Goal: Communication & Community: Answer question/provide support

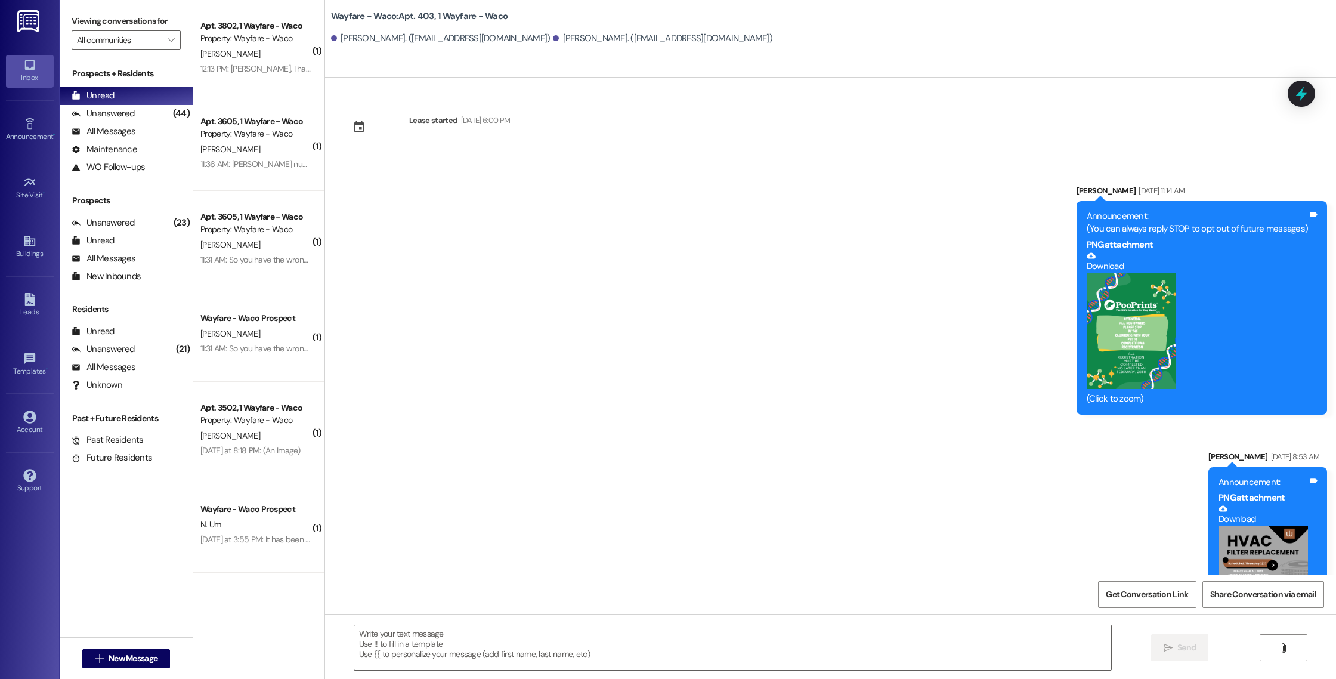
scroll to position [10569, 0]
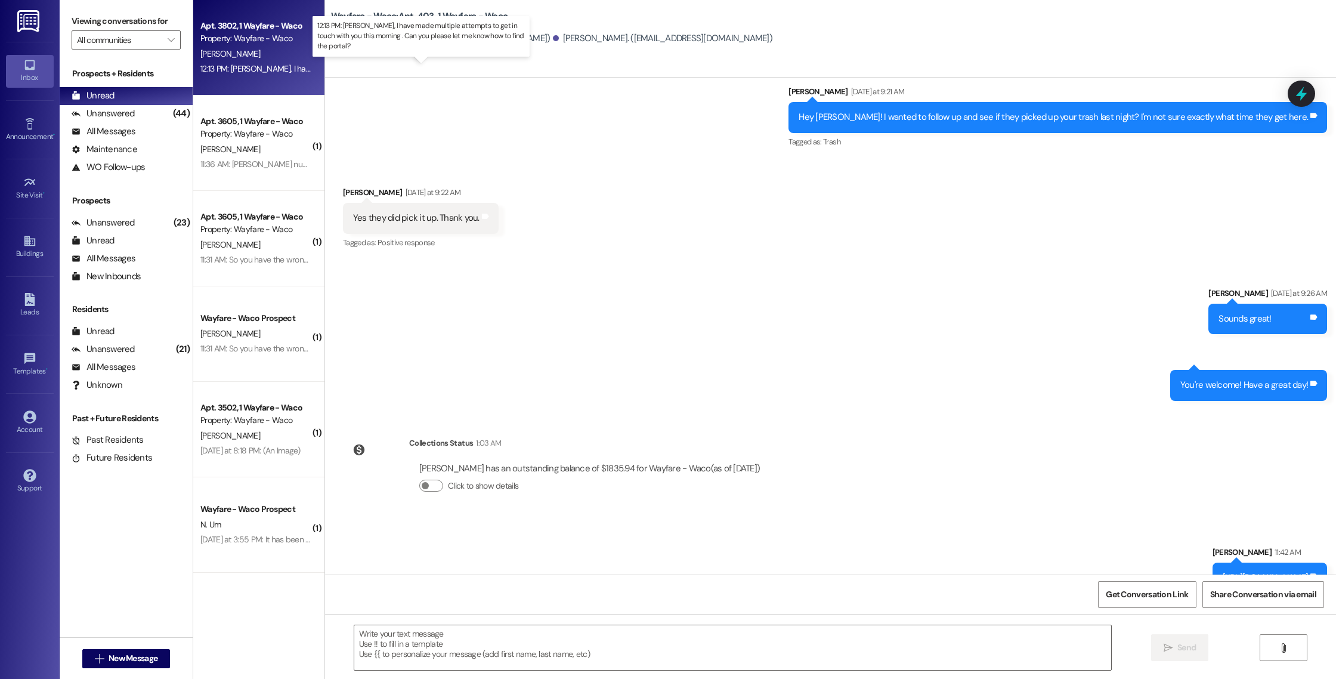
click at [251, 71] on div "12:13 PM: [PERSON_NAME], I have made multiple attempts to get in touch with you…" at bounding box center [454, 68] width 509 height 11
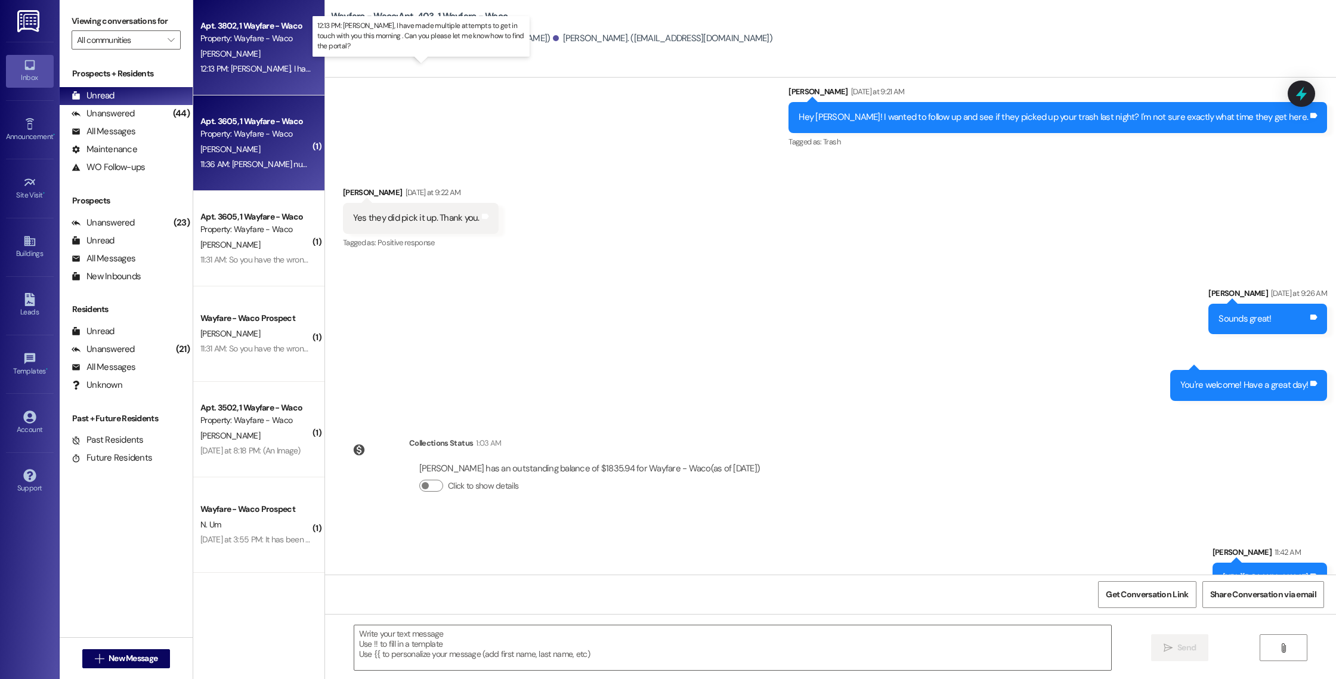
scroll to position [135, 0]
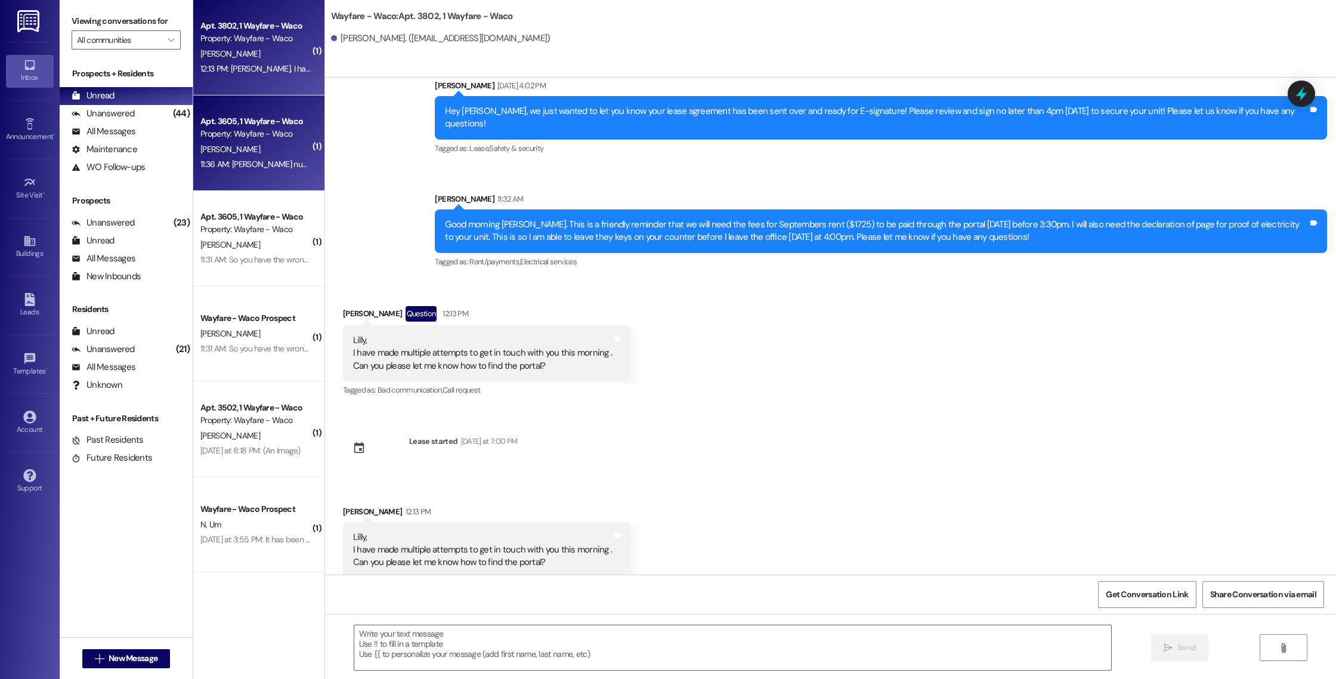
click at [256, 166] on div "11:36 AM: [PERSON_NAME] number is [PHONE_NUMBER] 11:36 AM: [PERSON_NAME] number…" at bounding box center [297, 164] width 194 height 11
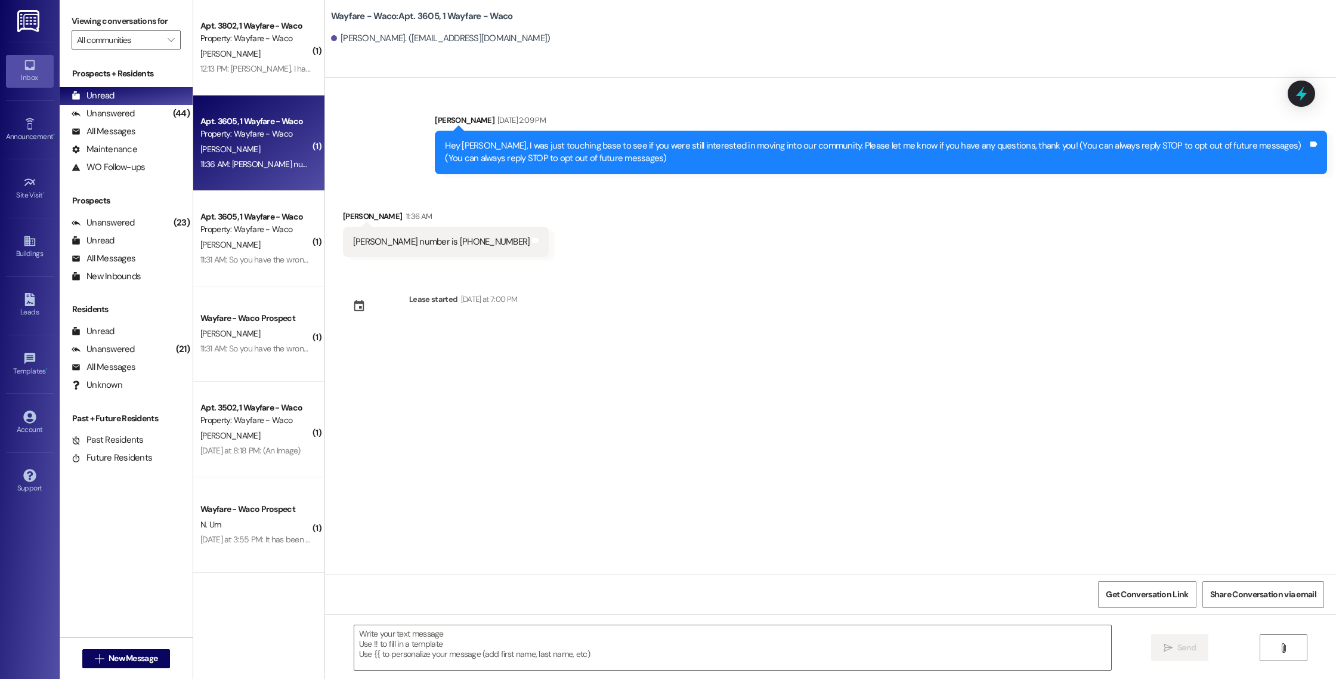
scroll to position [0, 0]
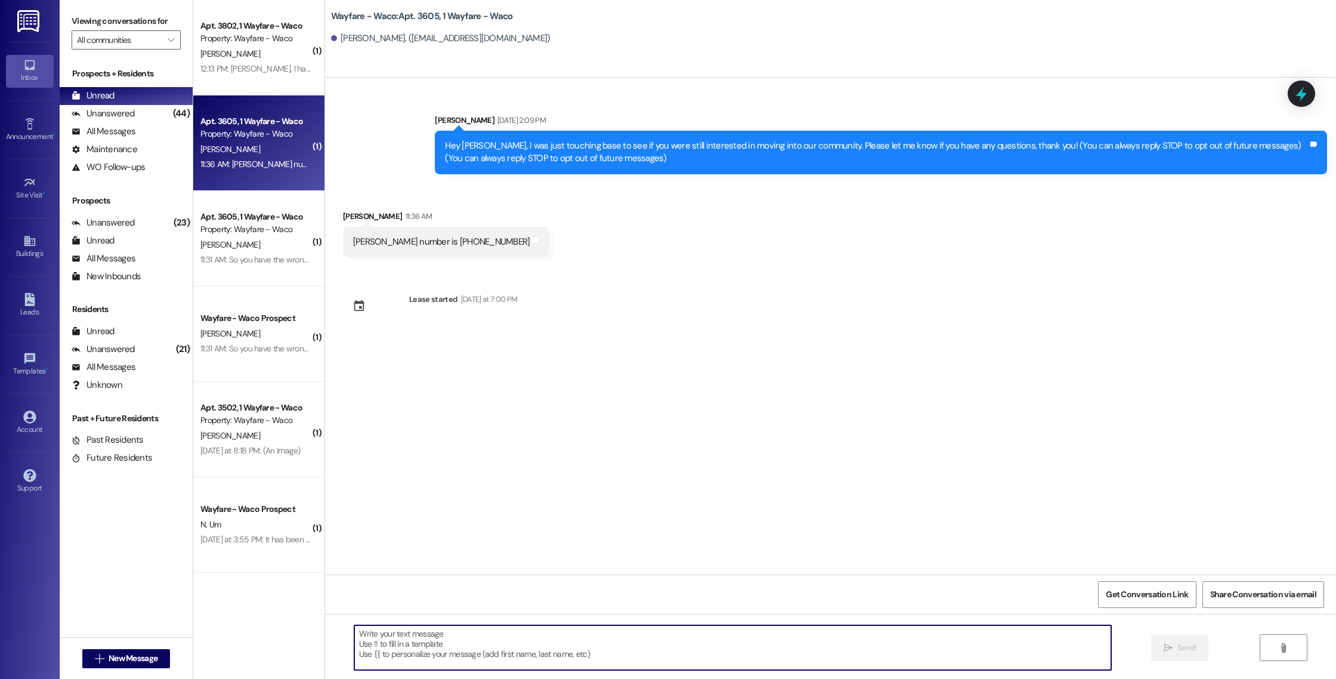
click at [553, 652] on textarea at bounding box center [732, 647] width 757 height 45
type textarea "Thank you [PERSON_NAME]."
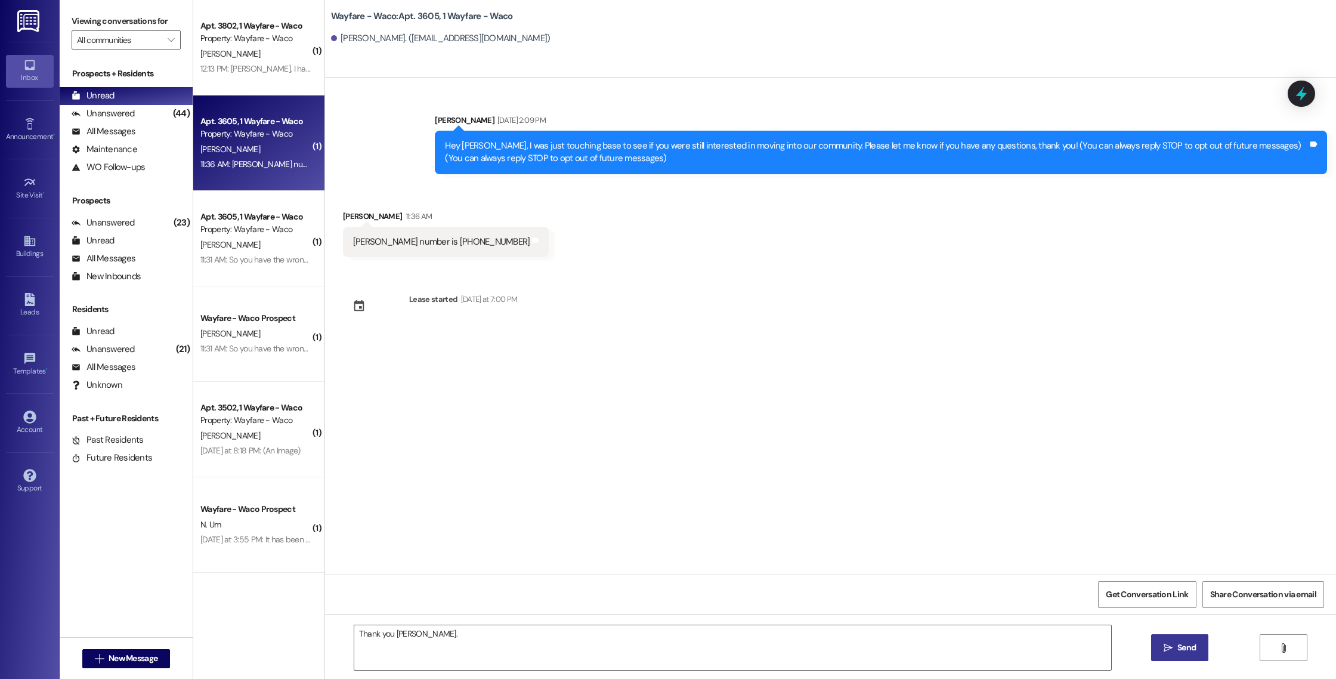
click at [1166, 651] on icon "" at bounding box center [1168, 648] width 9 height 10
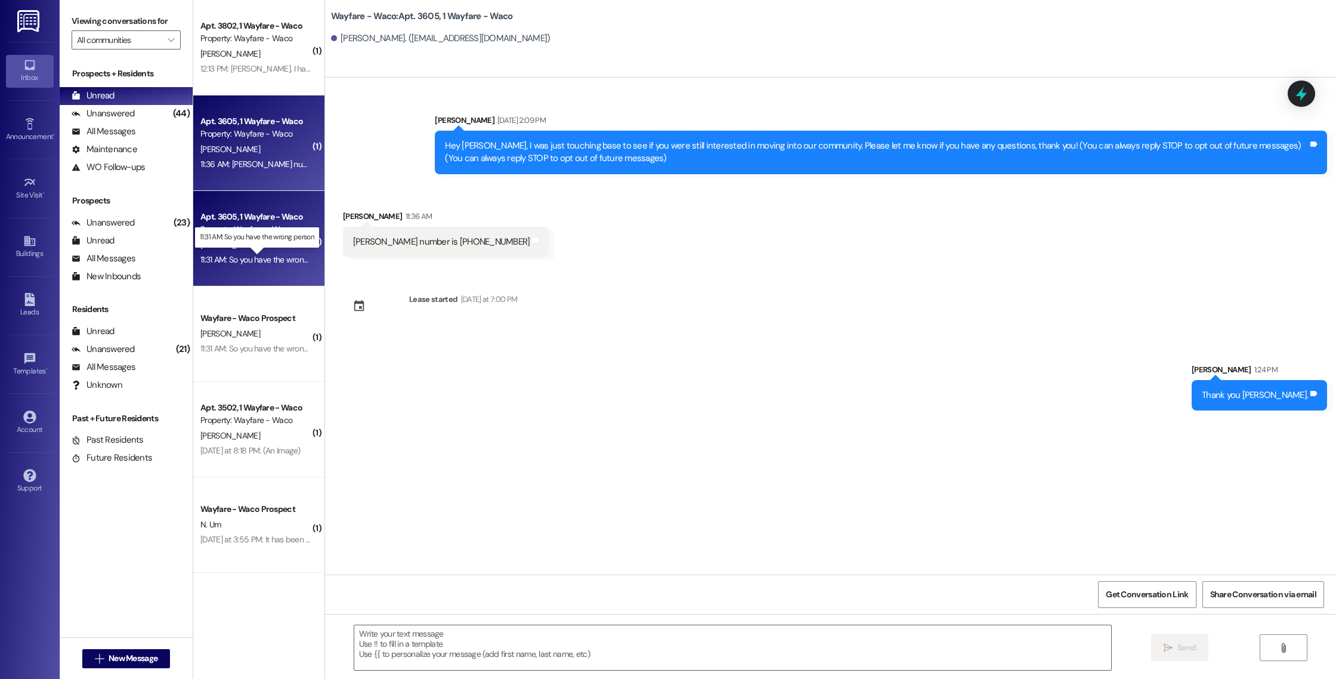
click at [245, 260] on div "11:31 AM: So you have the wrong person 11:31 AM: So you have the wrong person" at bounding box center [267, 259] width 134 height 11
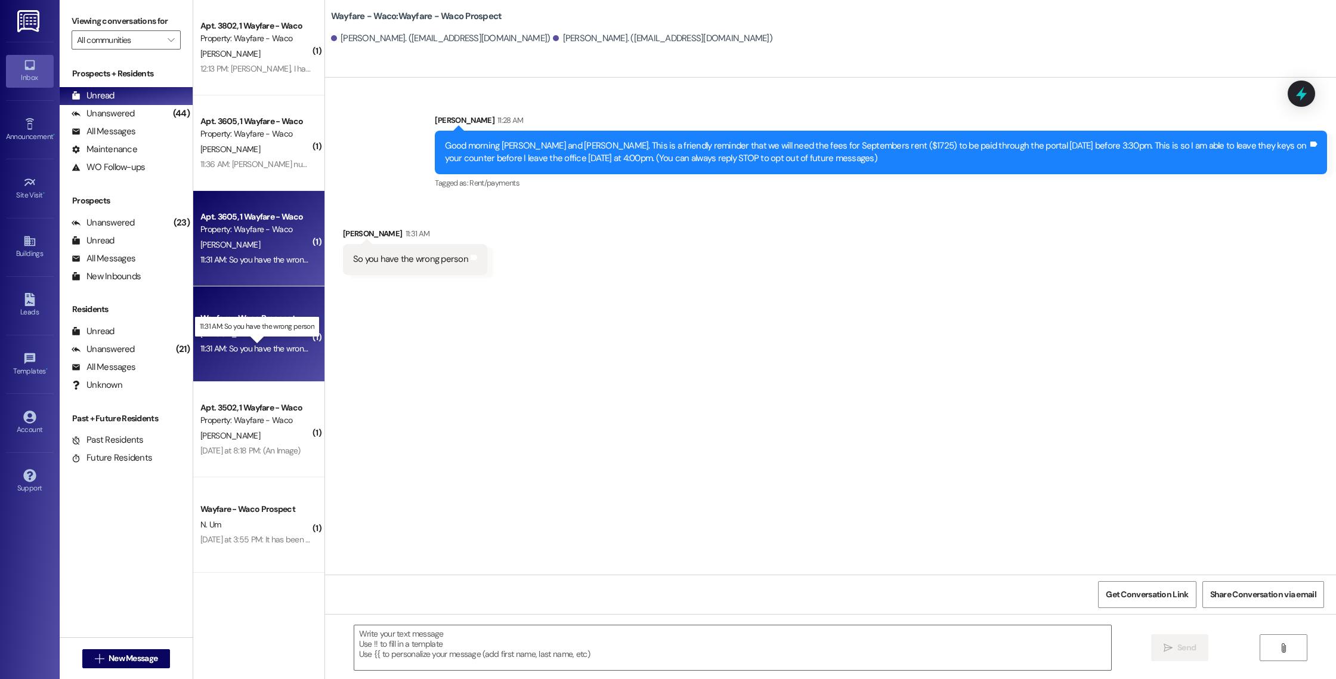
click at [257, 352] on div "11:31 AM: So you have the wrong person 11:31 AM: So you have the wrong person" at bounding box center [267, 348] width 134 height 11
click at [251, 349] on div "11:31 AM: So you have the wrong person 11:31 AM: So you have the wrong person" at bounding box center [267, 348] width 134 height 11
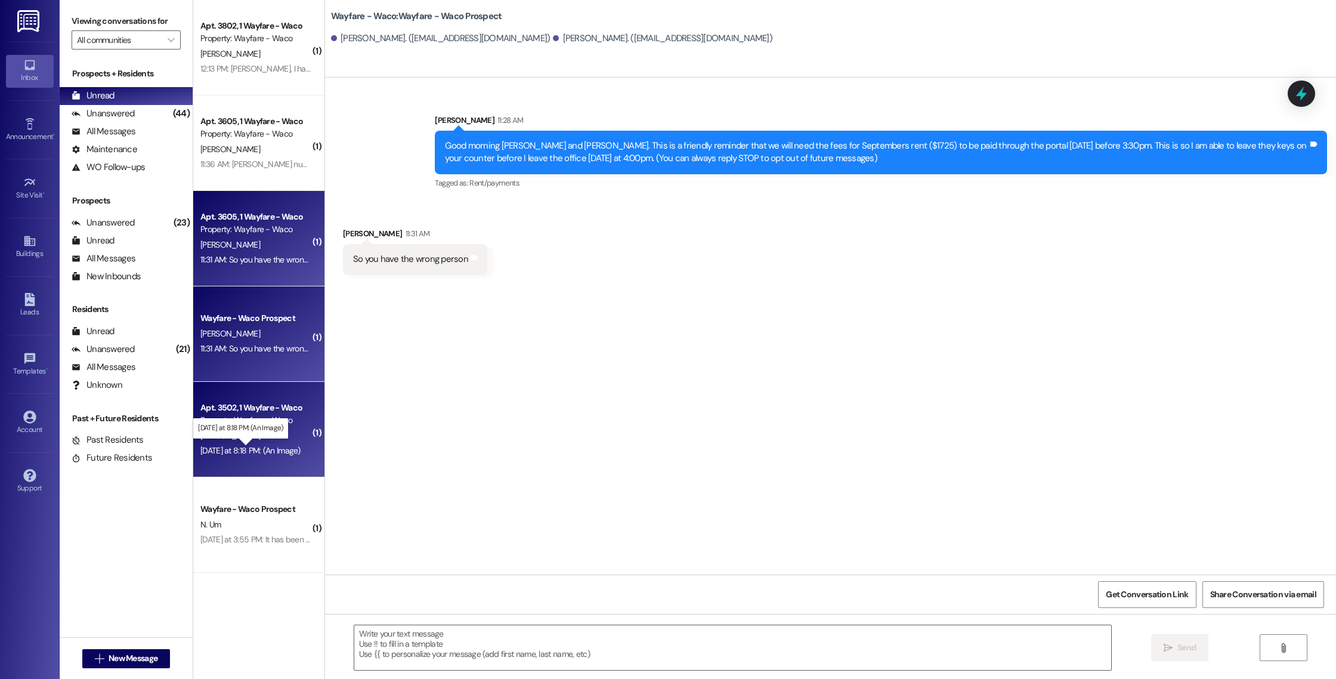
click at [264, 449] on div "[DATE] at 8:18 PM: (An Image) [DATE] at 8:18 PM: (An Image)" at bounding box center [250, 450] width 100 height 11
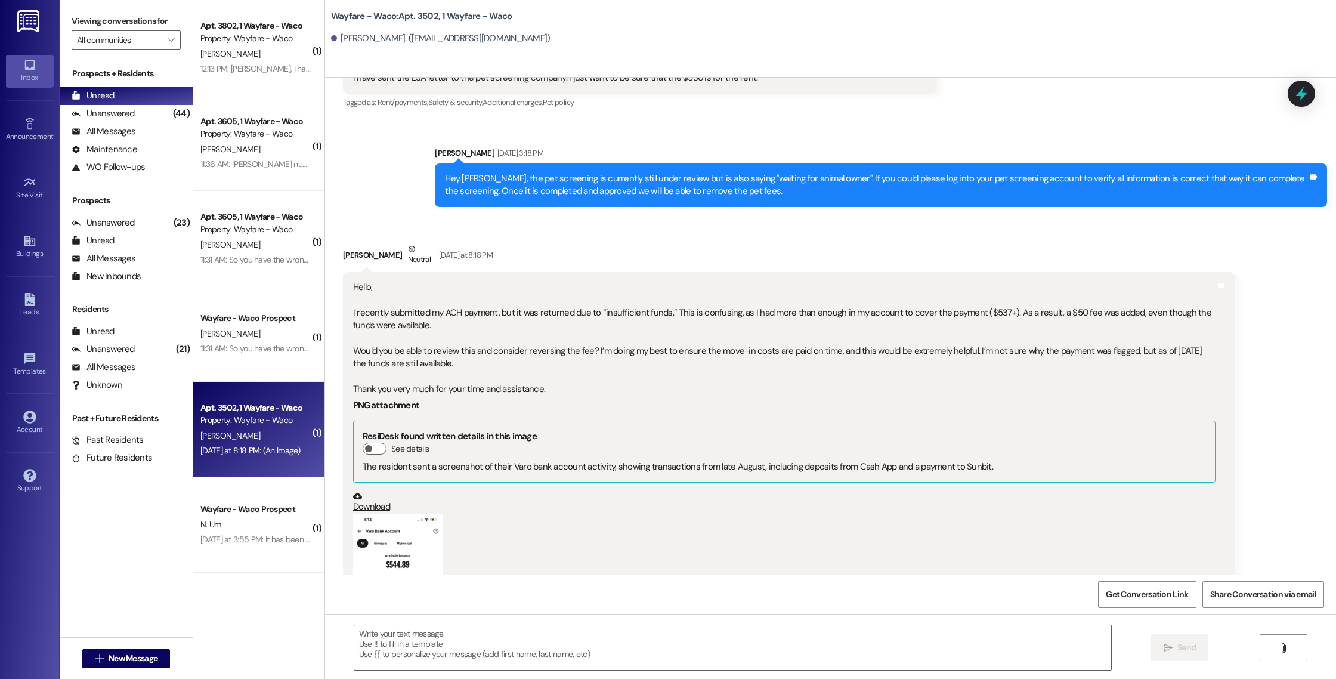
scroll to position [833, 0]
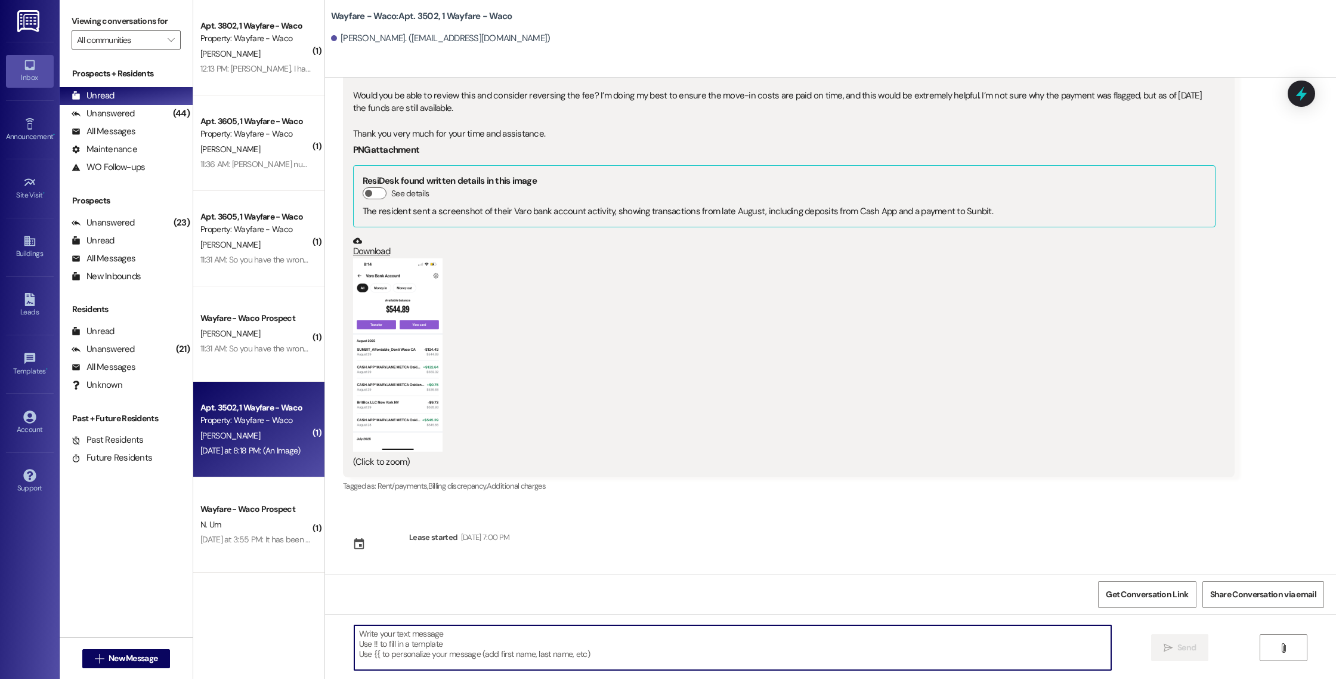
click at [569, 652] on textarea at bounding box center [732, 647] width 757 height 45
type textarea "Hey [PERSON_NAME], I got an email stating the payment has been returned!"
click at [1182, 648] on span "Send" at bounding box center [1187, 647] width 18 height 13
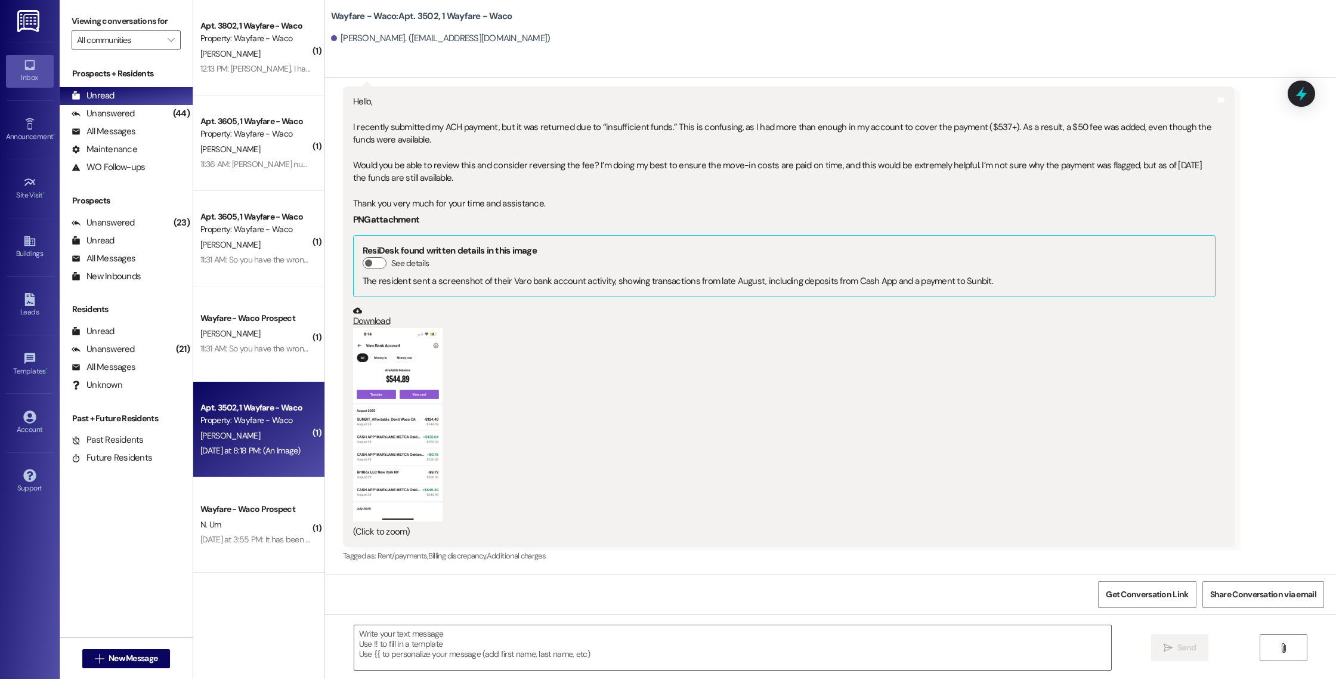
scroll to position [762, 0]
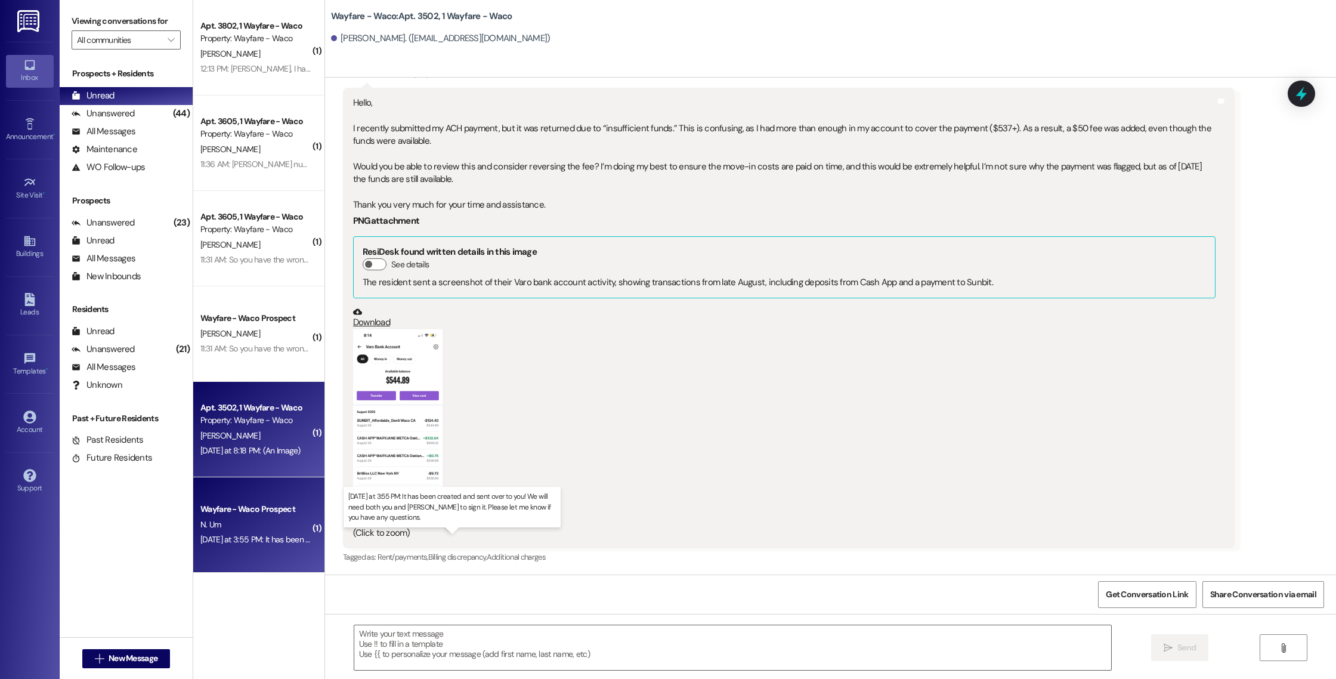
click at [241, 544] on div "[DATE] at 3:55 PM: It has been created and sent over to you! We will need both …" at bounding box center [477, 539] width 555 height 11
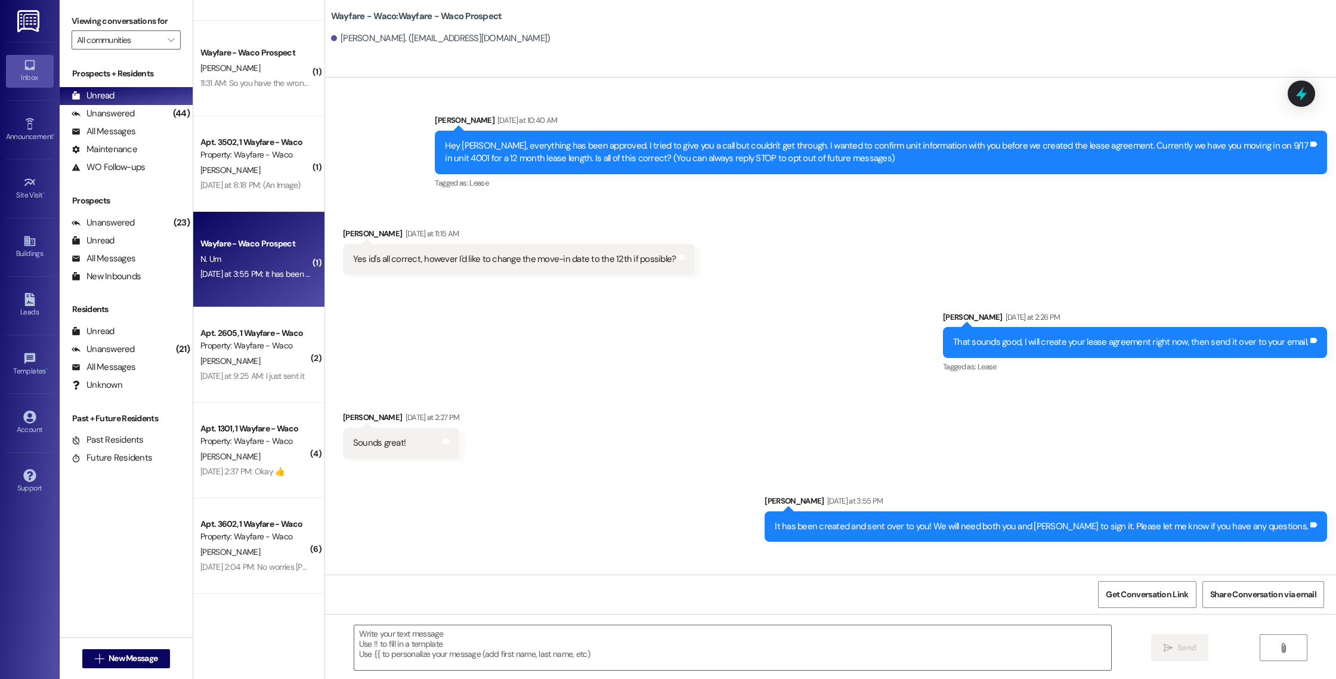
scroll to position [282, 0]
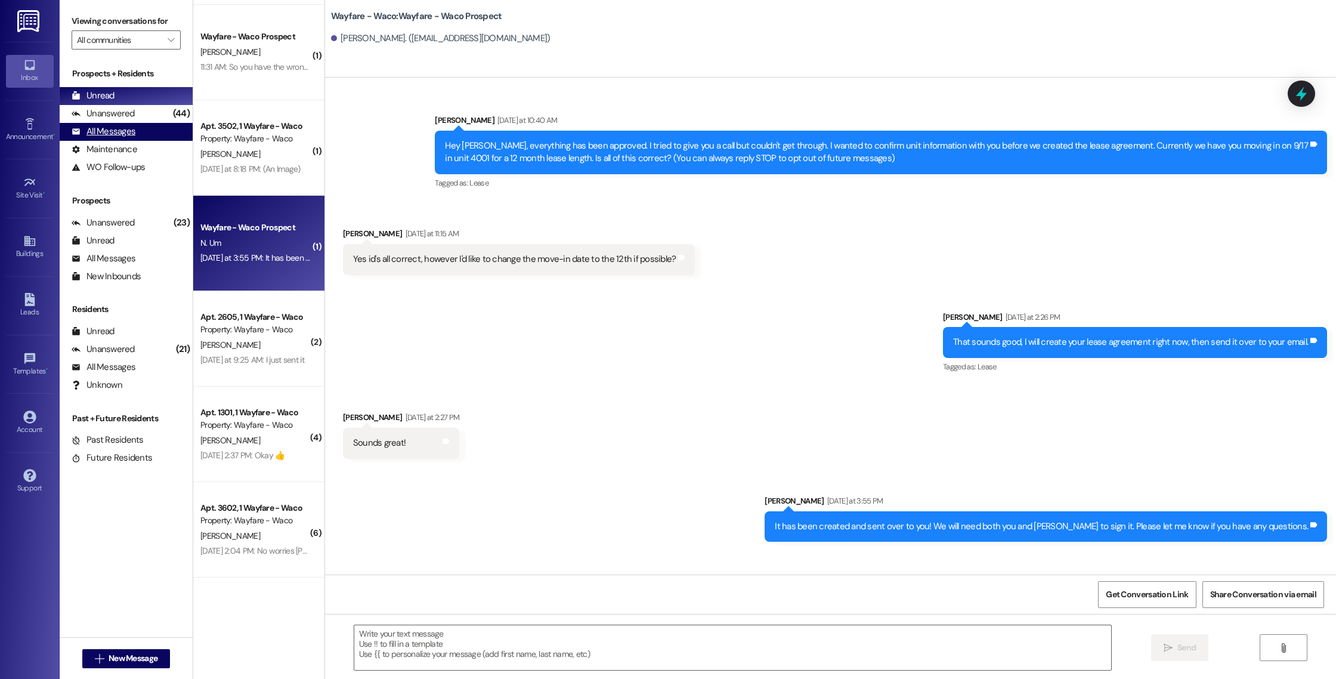
click at [126, 134] on div "All Messages" at bounding box center [104, 131] width 64 height 13
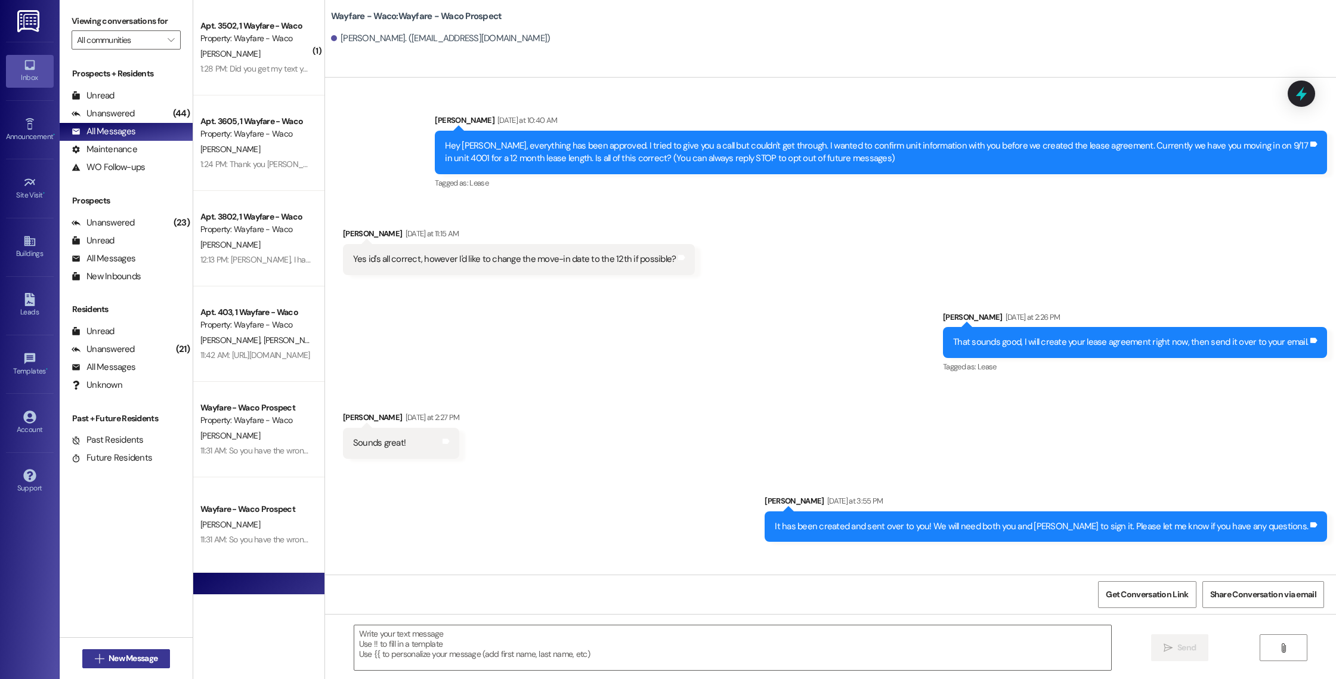
click at [106, 656] on span "New Message" at bounding box center [133, 658] width 54 height 13
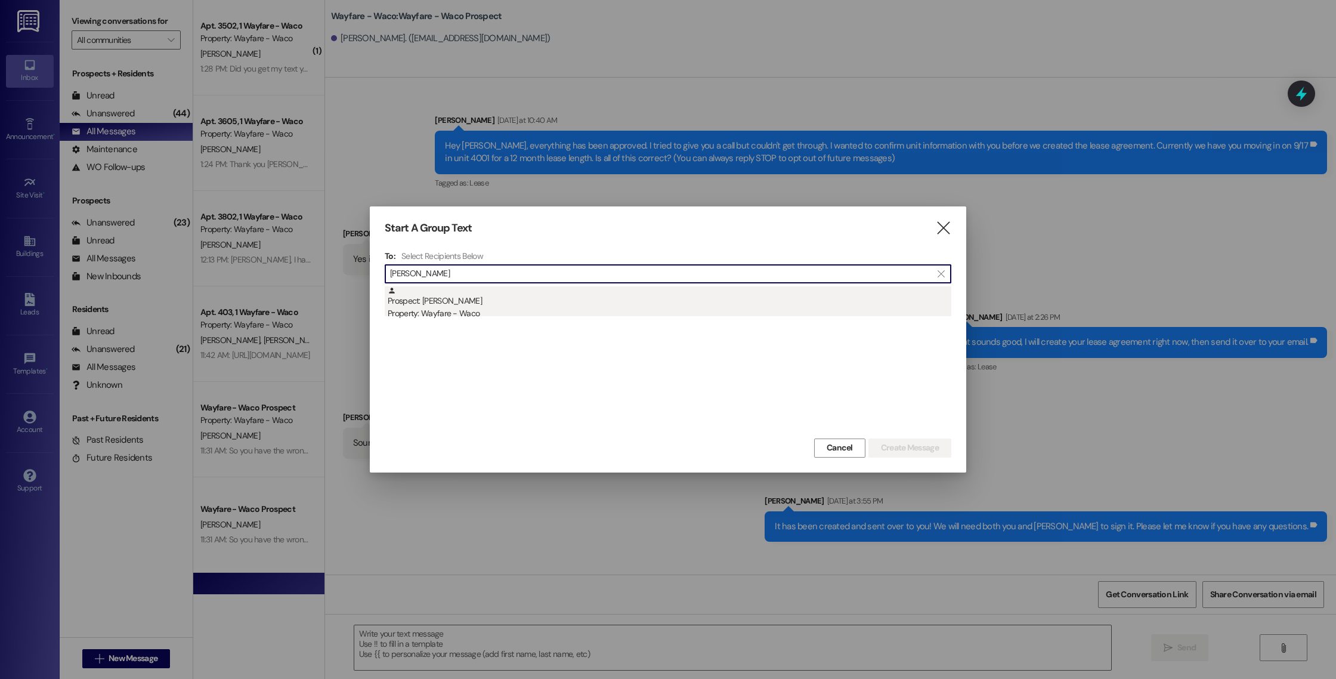
type input "[PERSON_NAME]"
click at [536, 311] on div "Property: Wayfare - Waco" at bounding box center [670, 313] width 564 height 13
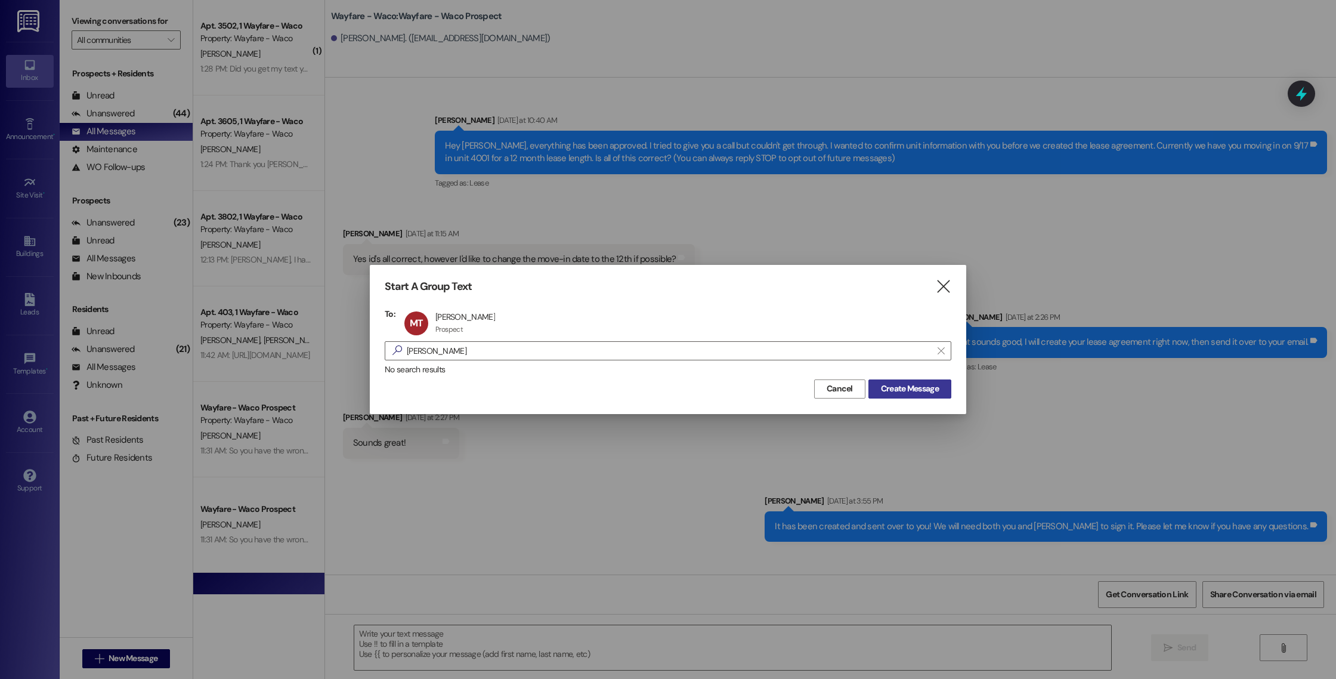
click at [907, 392] on span "Create Message" at bounding box center [910, 388] width 58 height 13
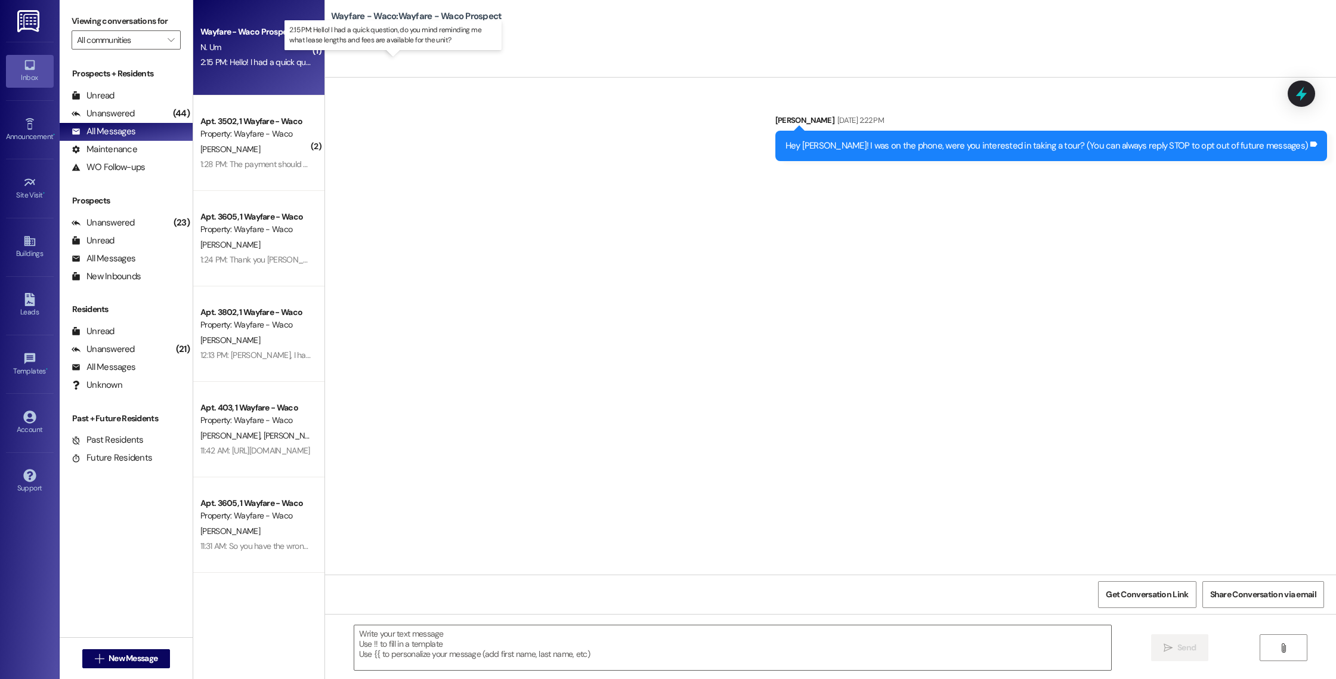
click at [248, 63] on div "2:15 PM: Hello! I had a quick question, do you mind reminding me what lease len…" at bounding box center [405, 62] width 410 height 11
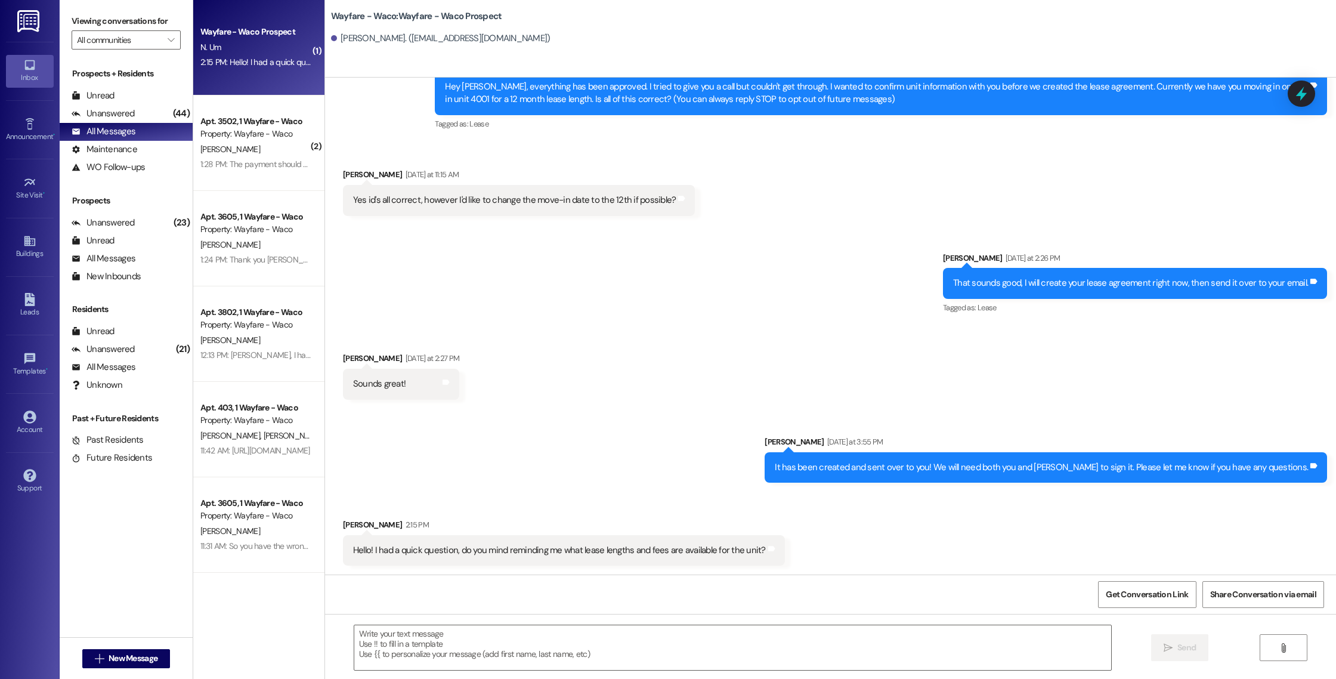
scroll to position [60, 0]
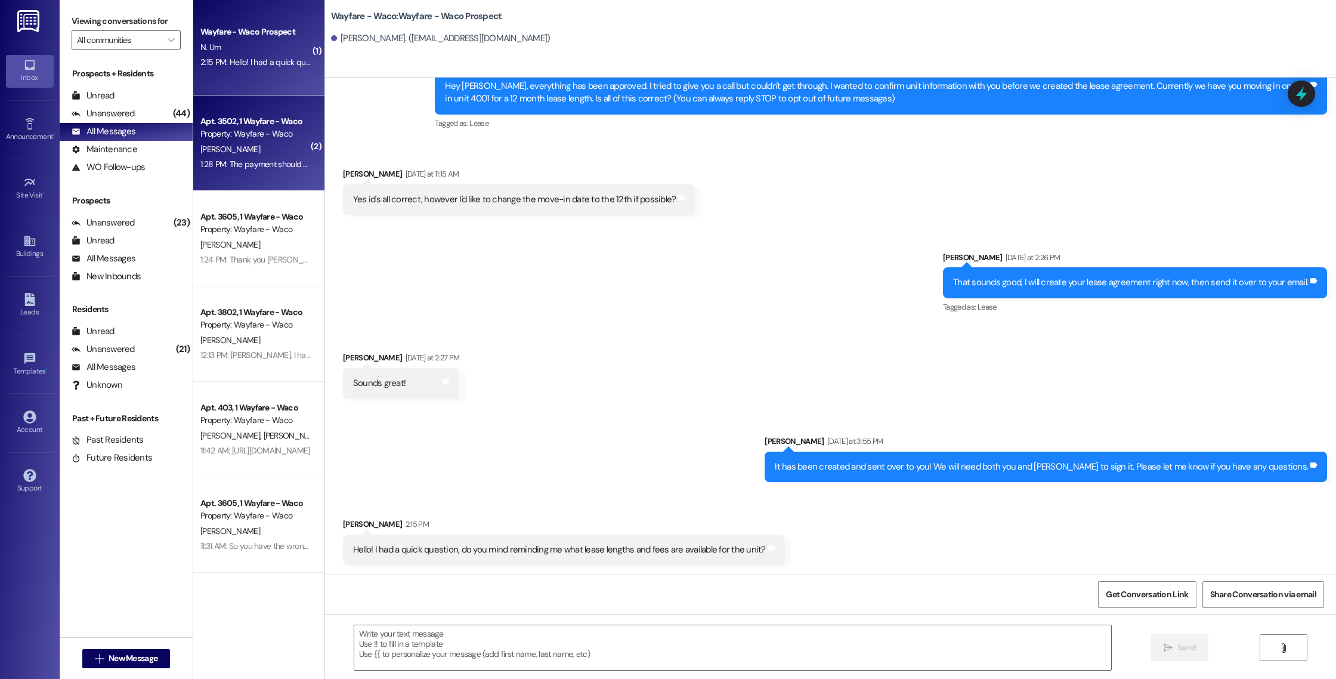
click at [240, 166] on div "1:28 PM: The payment should not have been returned. I had the money in my accou…" at bounding box center [438, 164] width 477 height 11
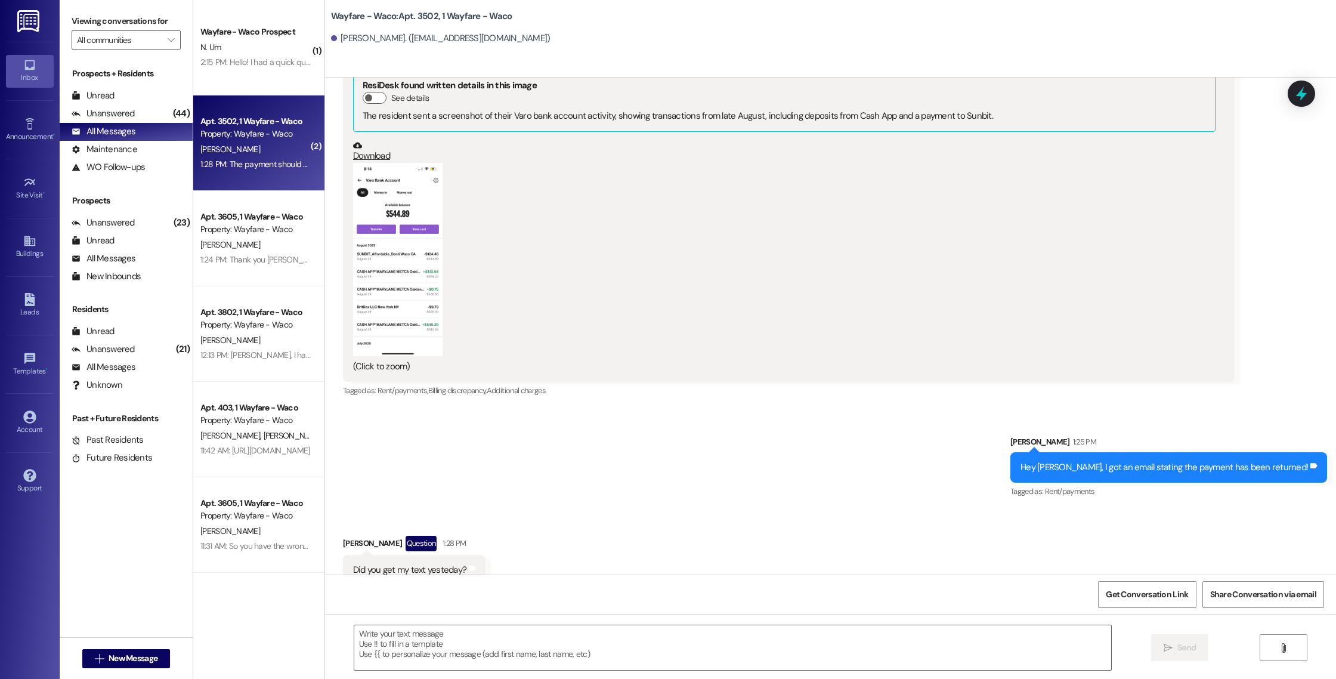
scroll to position [931, 0]
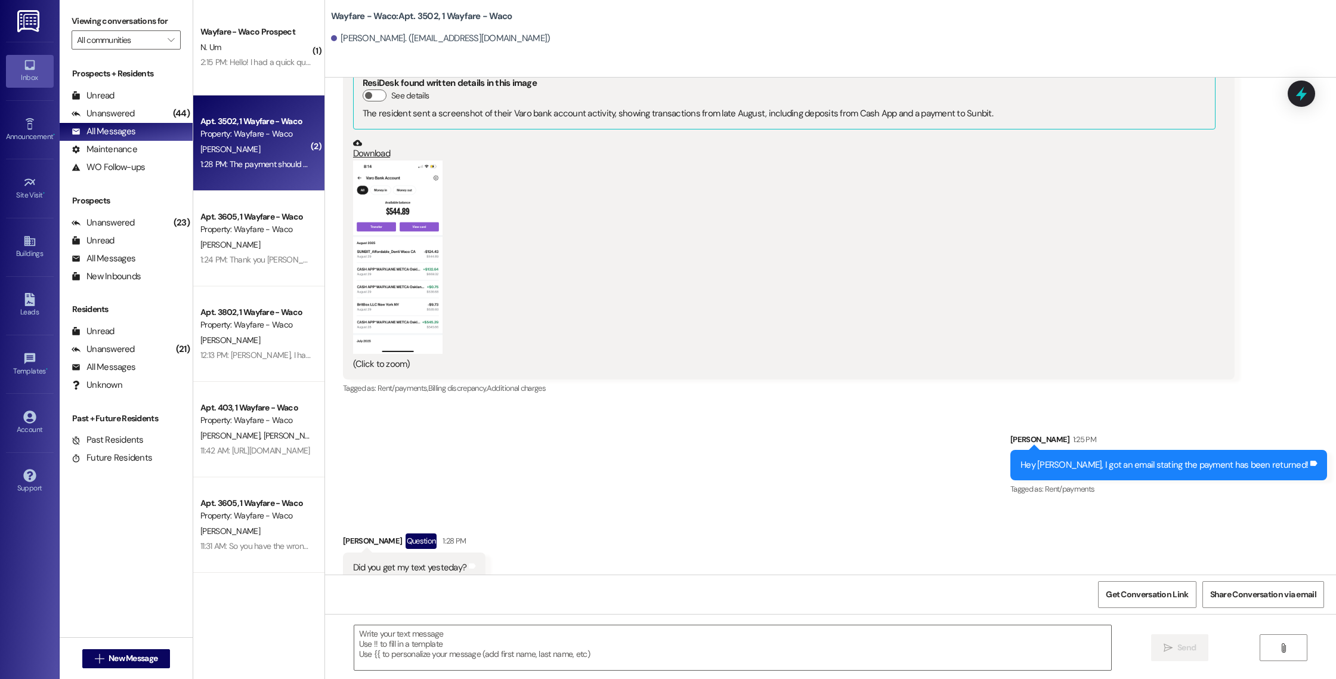
click at [402, 240] on button "Zoom image" at bounding box center [397, 257] width 89 height 194
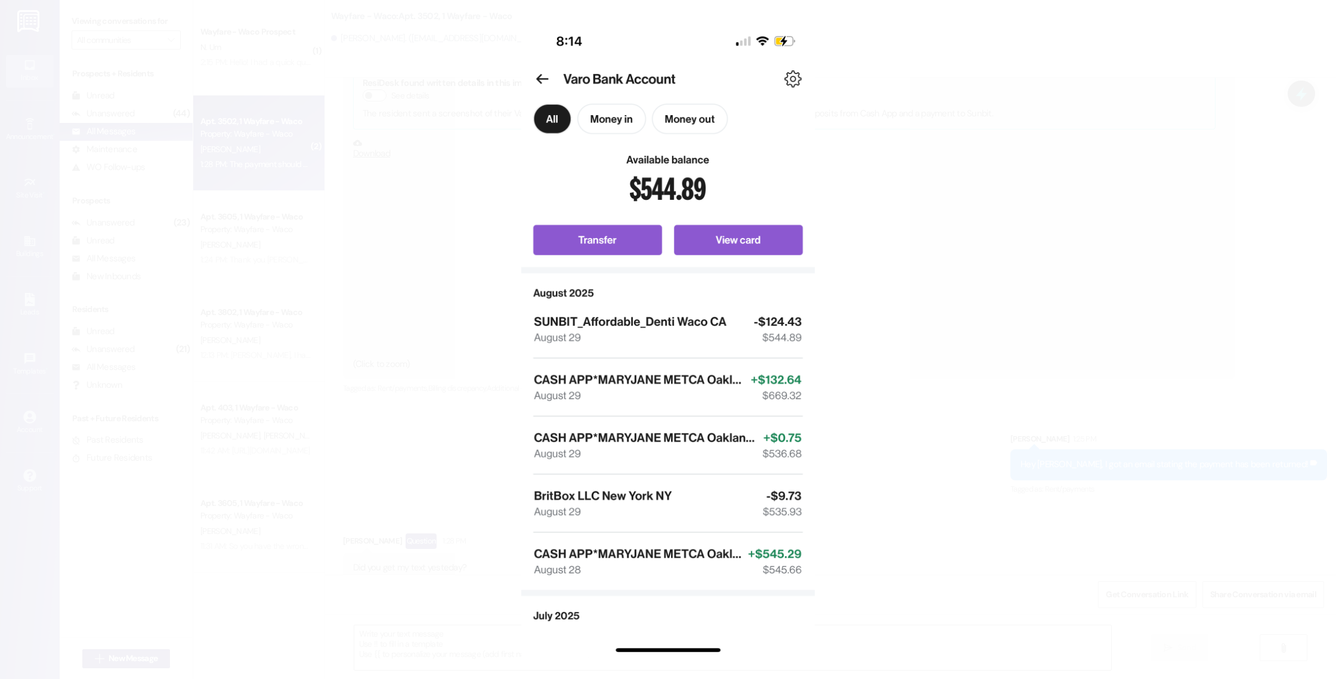
click at [912, 149] on button "Unzoom image" at bounding box center [668, 339] width 1336 height 679
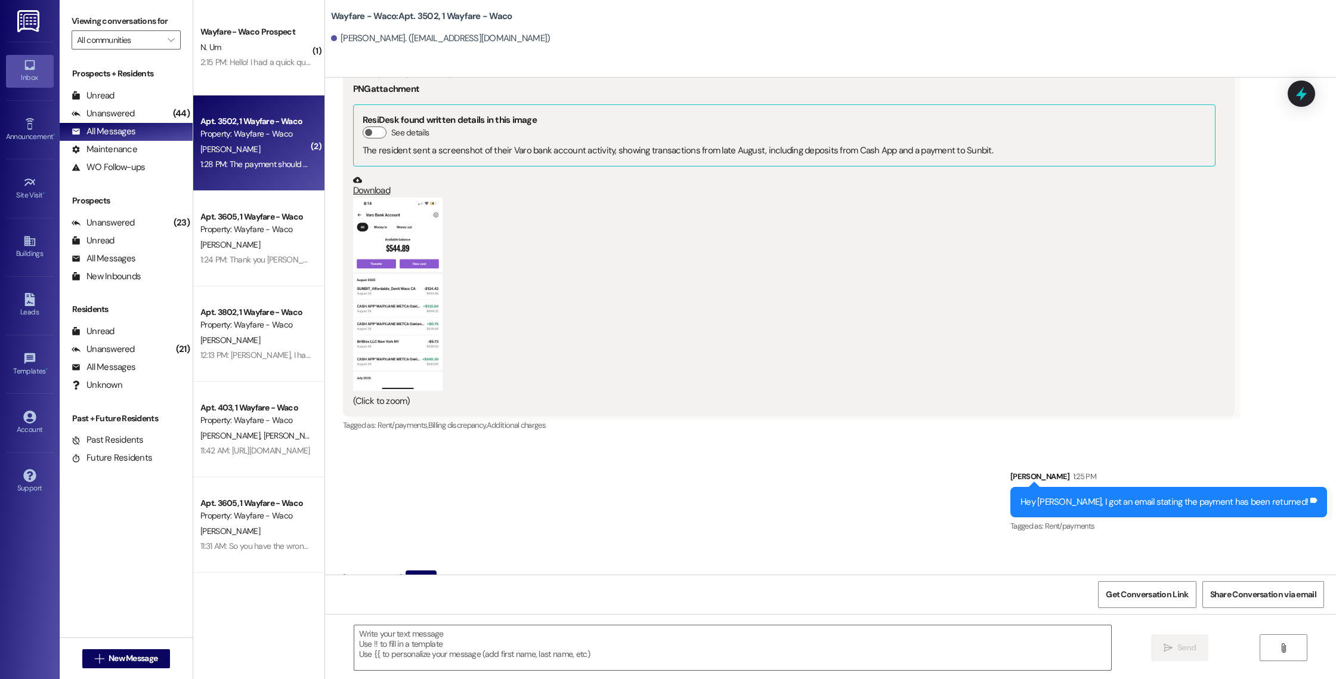
scroll to position [1121, 0]
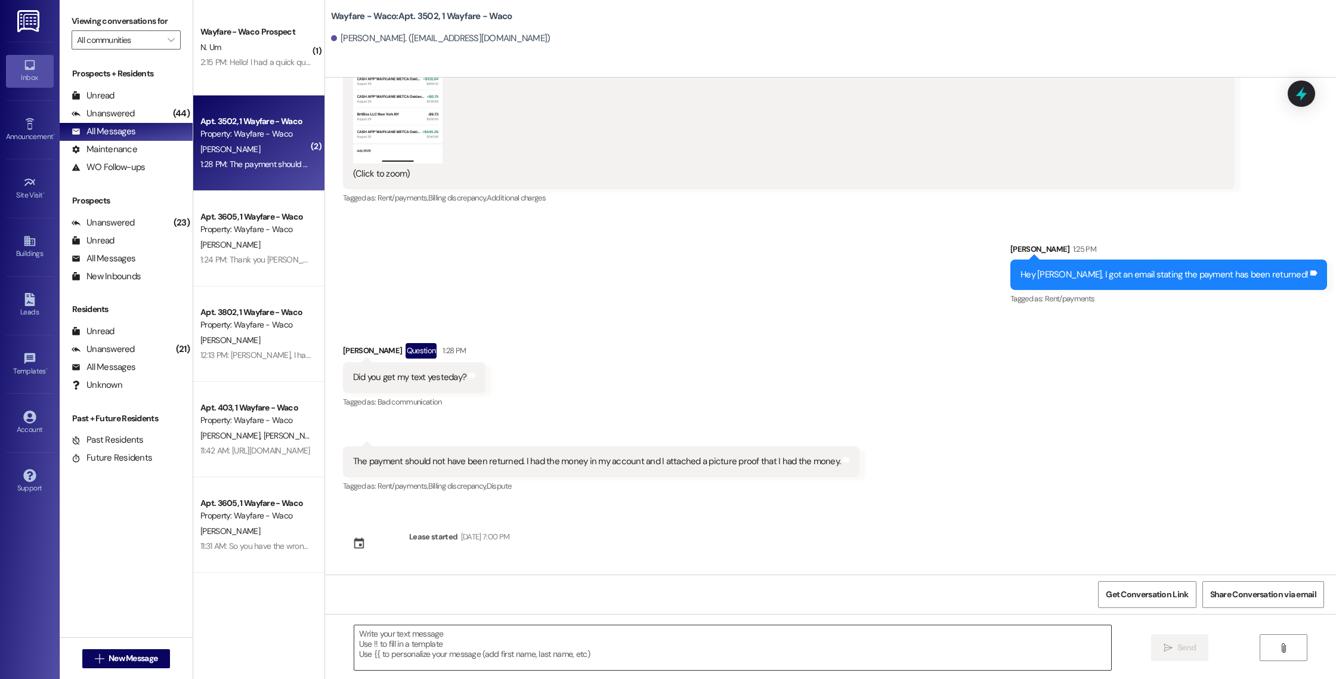
click at [782, 656] on textarea at bounding box center [732, 647] width 757 height 45
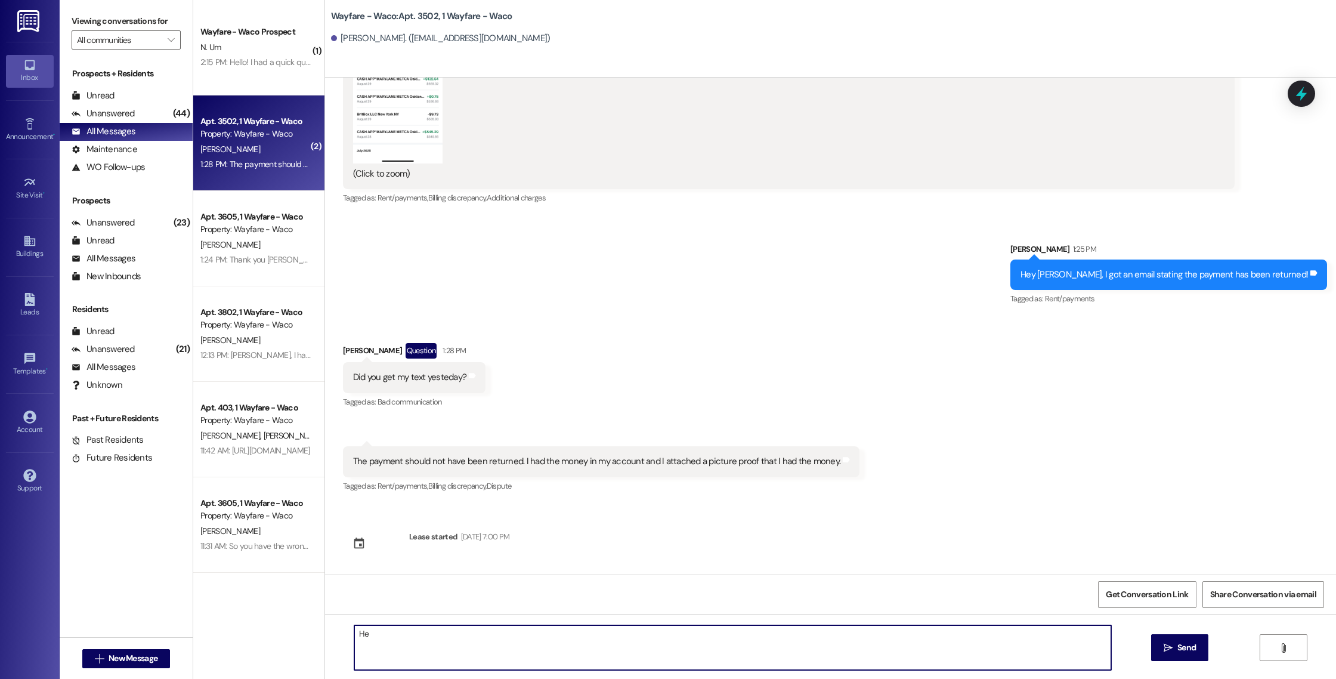
type textarea "H"
click at [687, 634] on textarea "Yes I see now, I am not able to remove fees from the account at this moment, bu…" at bounding box center [732, 647] width 757 height 45
click at [718, 638] on textarea "Yes I see now, I am not able to remove fees from the account at this moment, bu…" at bounding box center [732, 647] width 757 height 45
click at [739, 637] on textarea "Yes I see now, I am not able to remove fees from the account at this moment, bu…" at bounding box center [732, 647] width 757 height 45
click at [999, 638] on textarea "Yes I see now, I am not able to remove fees from the account at this moment, bu…" at bounding box center [732, 647] width 757 height 45
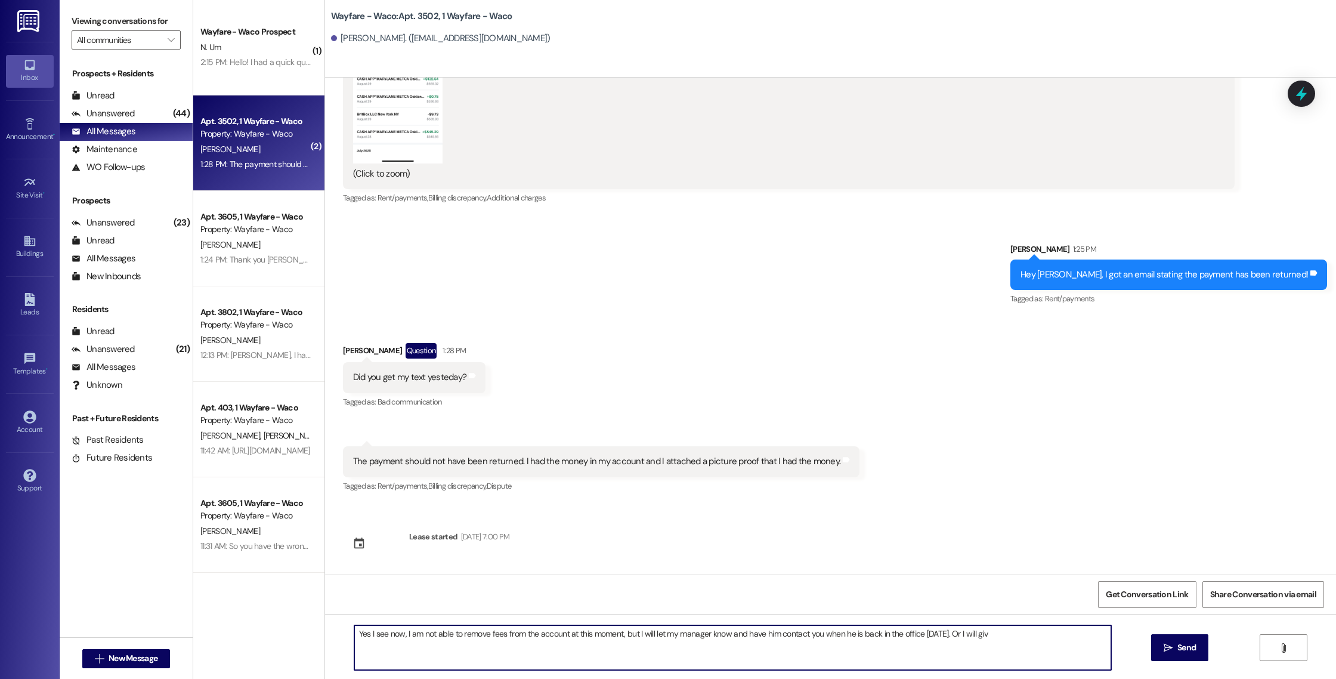
drag, startPoint x: 1009, startPoint y: 634, endPoint x: 617, endPoint y: 635, distance: 392.5
click at [617, 635] on textarea "Yes I see now, I am not able to remove fees from the account at this moment, bu…" at bounding box center [732, 647] width 757 height 45
click at [679, 634] on textarea "Yes I see now, I am not able to remove fees from the account at this moment, bu…" at bounding box center [732, 647] width 757 height 45
click at [702, 638] on textarea "Yes I see now, I am not able to remove fees from the account at this moment, bu…" at bounding box center [732, 647] width 757 height 45
click at [396, 638] on textarea "Yes I see now, I am not able to remove fees from the account at this moment, bu…" at bounding box center [732, 647] width 757 height 45
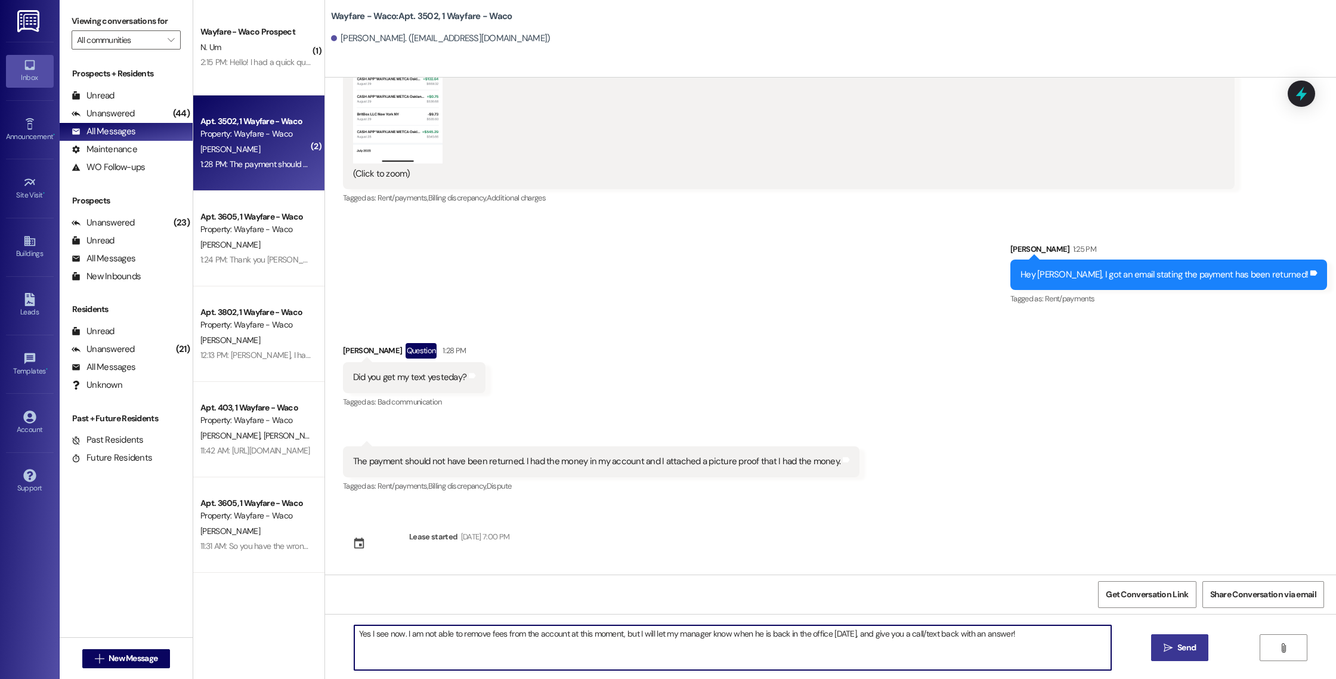
type textarea "Yes I see now. I am not able to remove fees from the account at this moment, bu…"
click at [1166, 653] on span " Send" at bounding box center [1181, 647] width 38 height 13
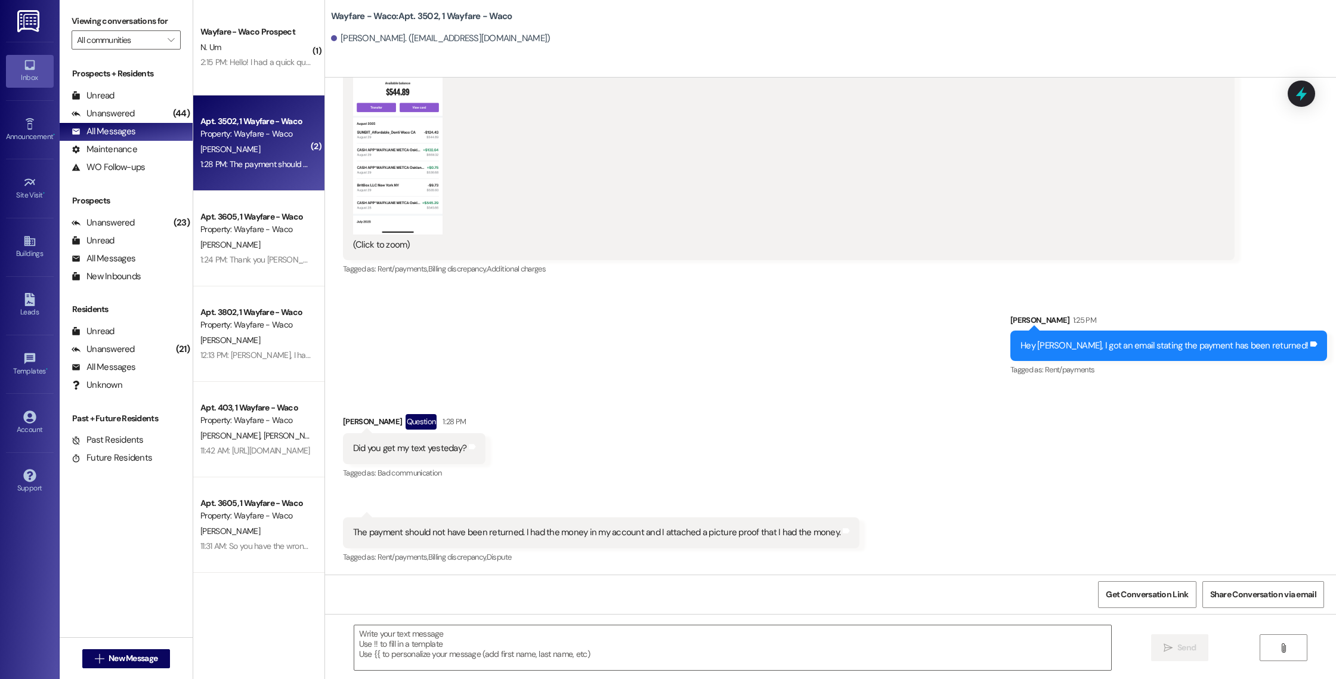
scroll to position [1204, 0]
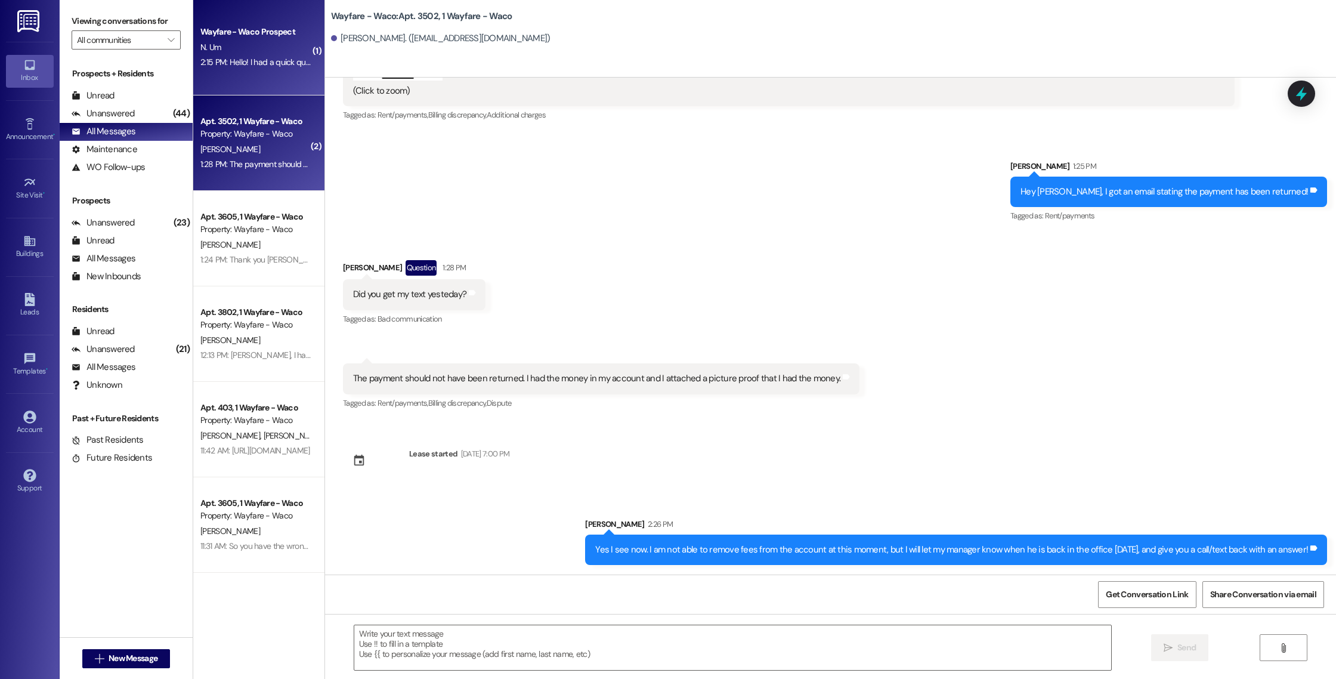
click at [286, 75] on div "Wayfare - Waco Prospect N. Um 2:15 PM: Hello! I had a quick question, do you mi…" at bounding box center [258, 47] width 131 height 95
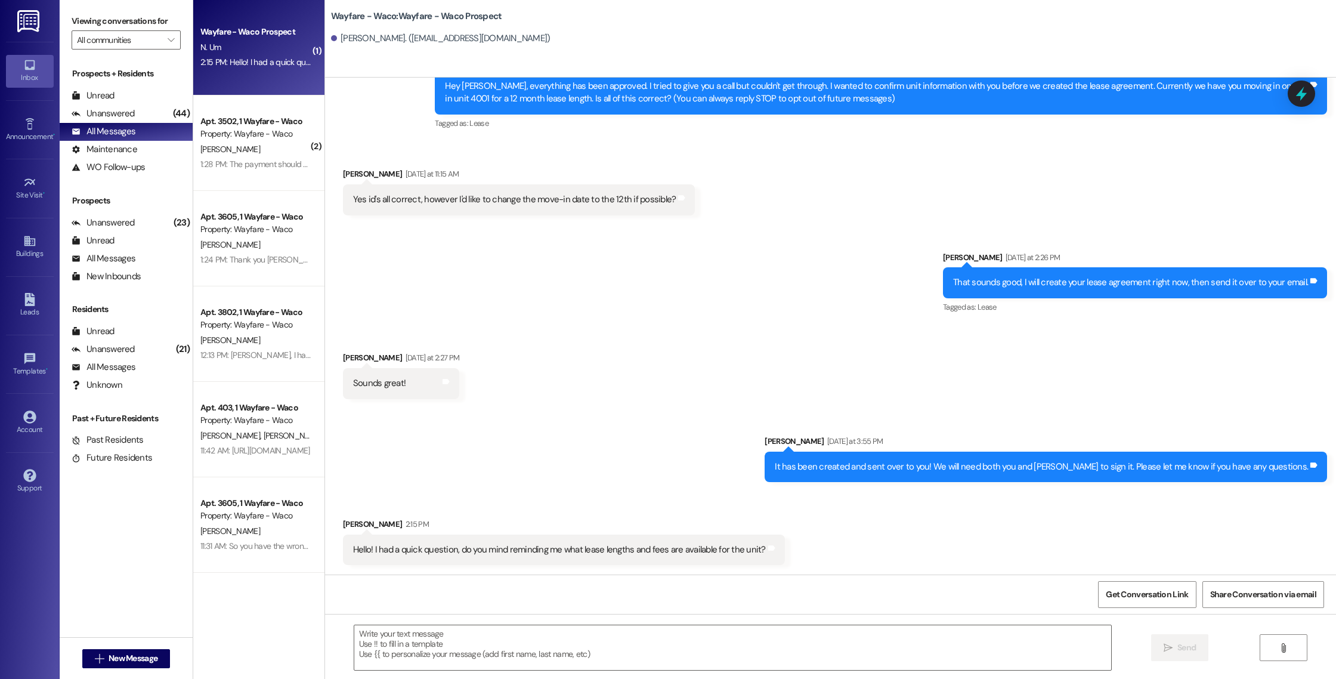
scroll to position [60, 0]
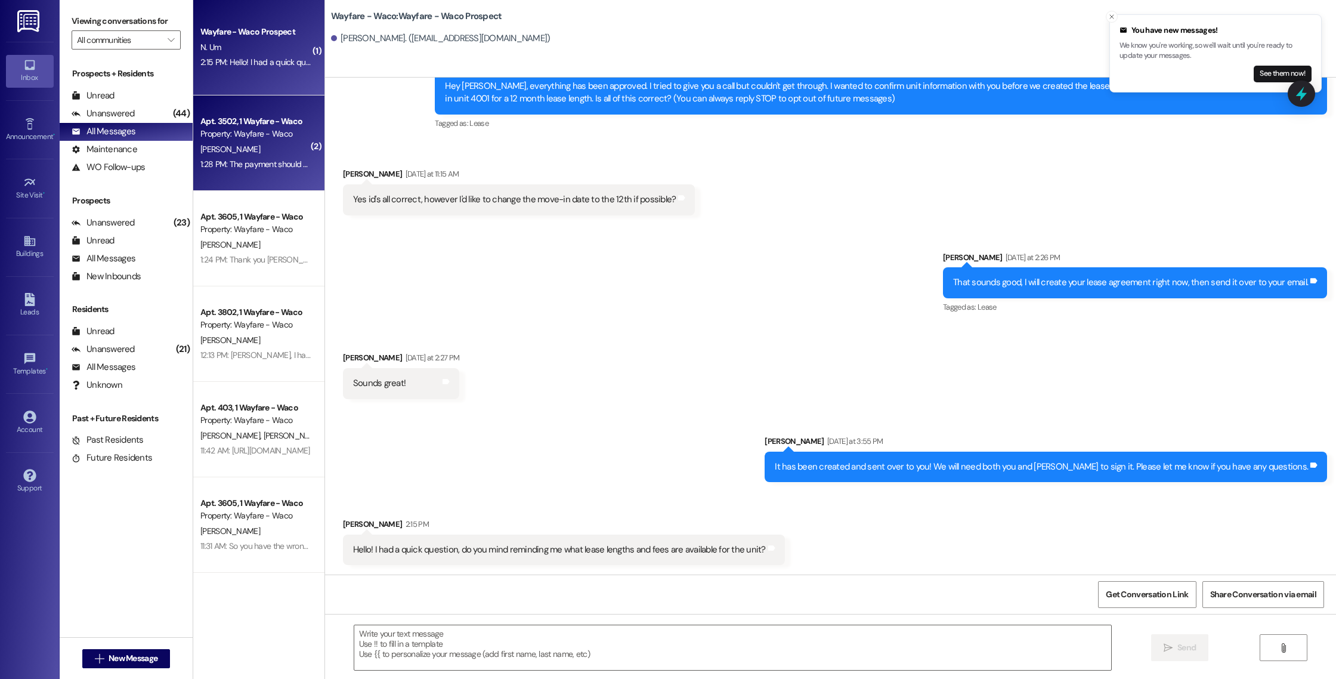
click at [291, 175] on div "Apt. 3502, 1 Wayfare - Waco Property: Wayfare - Waco [PERSON_NAME] 1:28 PM: The…" at bounding box center [258, 142] width 131 height 95
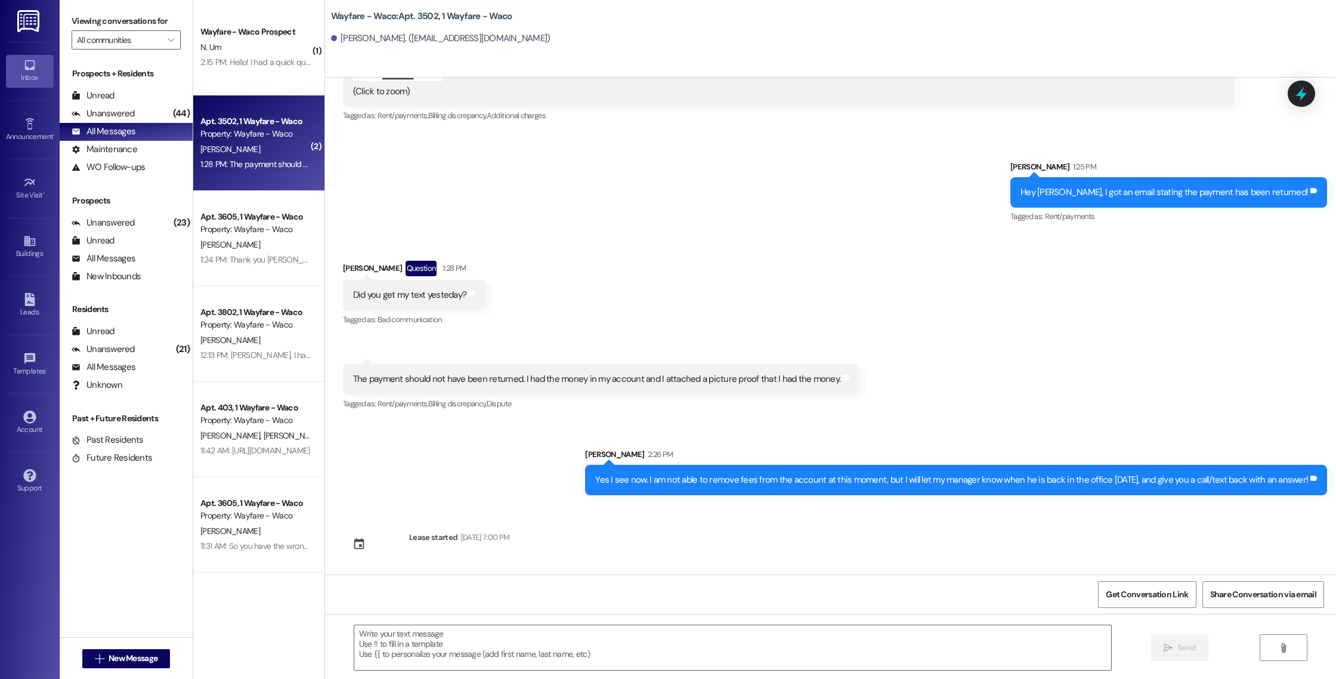
scroll to position [1204, 0]
click at [17, 302] on link "Leads" at bounding box center [30, 305] width 48 height 32
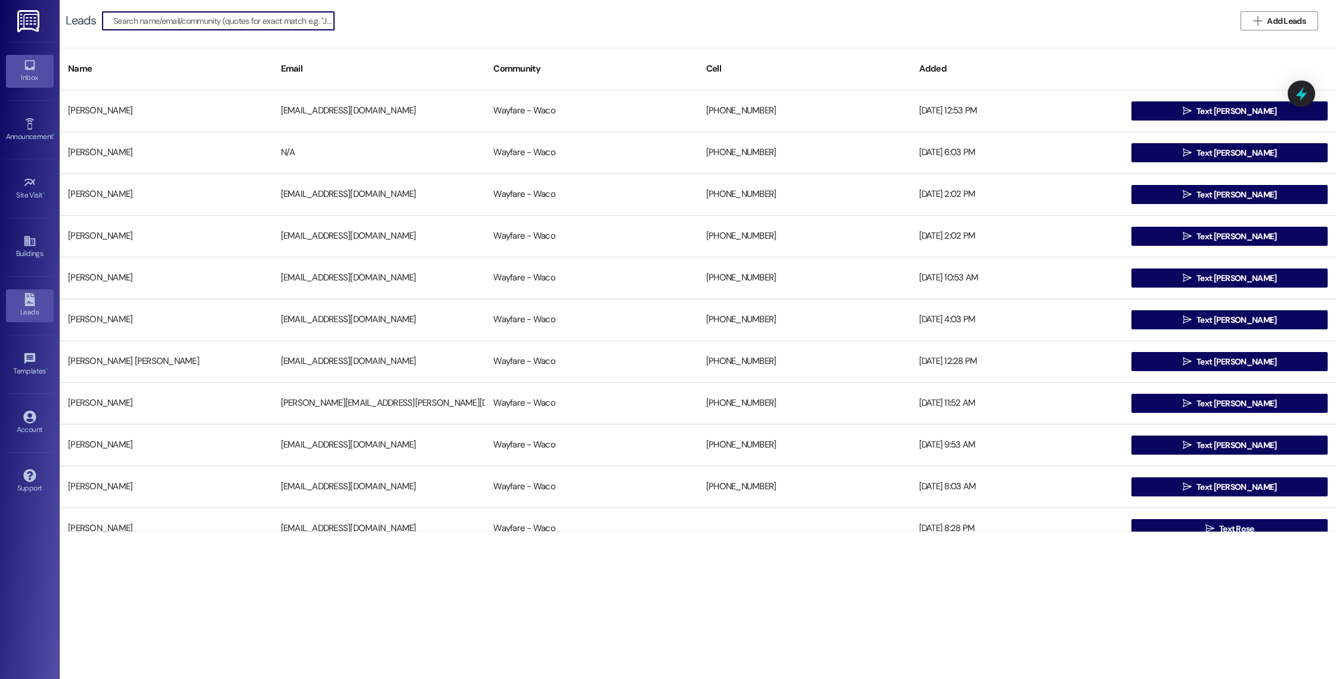
click at [32, 73] on div "Inbox" at bounding box center [30, 78] width 60 height 12
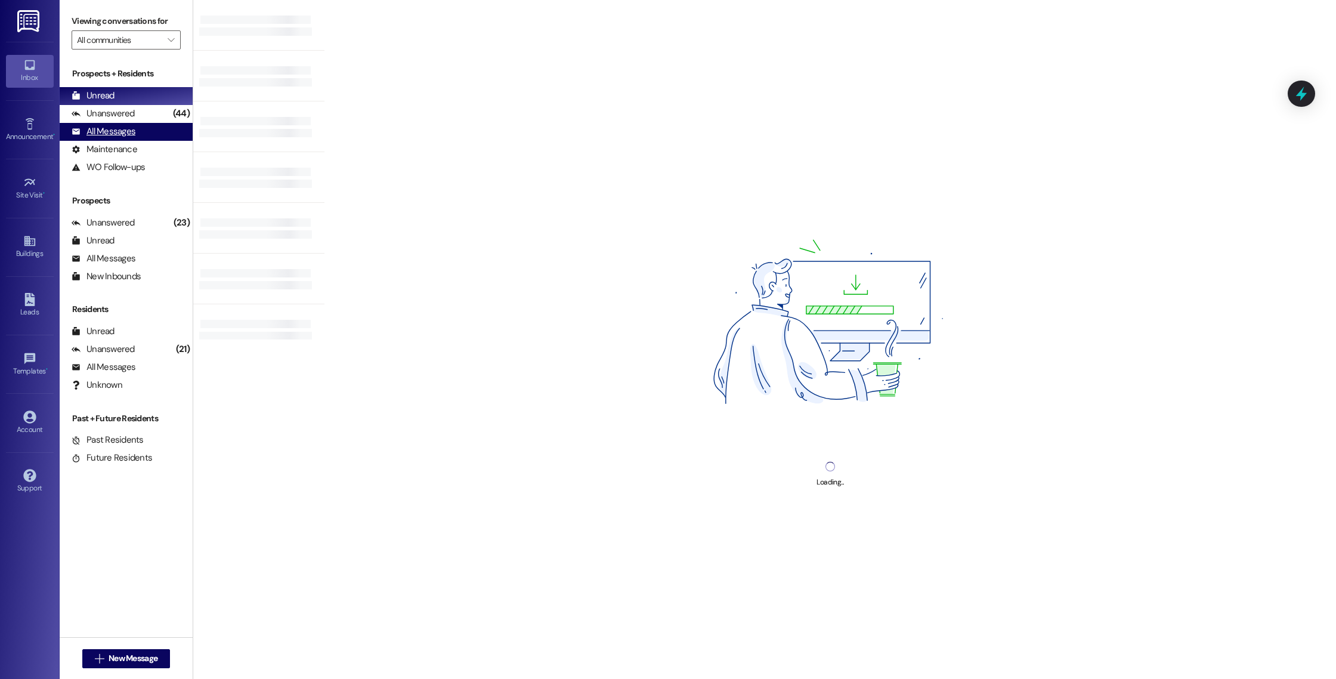
click at [116, 134] on div "All Messages" at bounding box center [104, 131] width 64 height 13
